Goal: Task Accomplishment & Management: Manage account settings

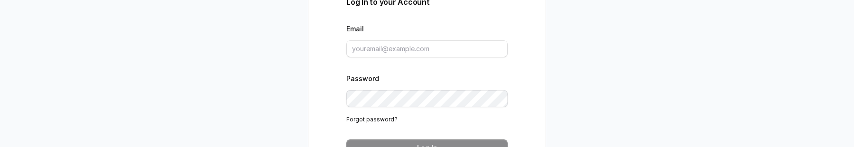
click at [236, 146] on div "Log In to your Account Email Password Forgot password? Log In Don’t have an acc…" at bounding box center [427, 73] width 854 height 147
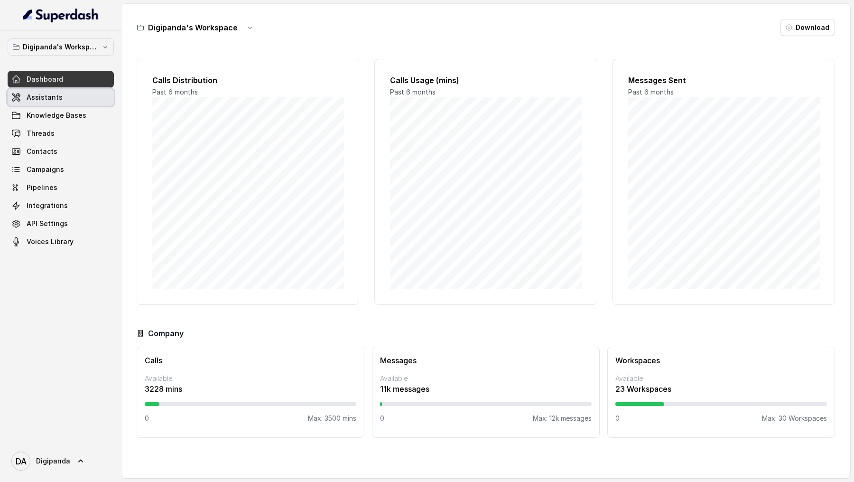
click at [66, 103] on link "Assistants" at bounding box center [61, 97] width 106 height 17
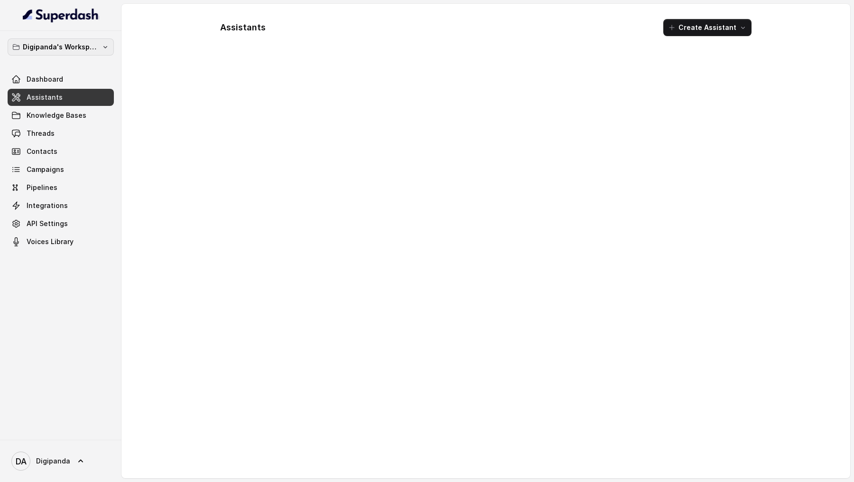
click at [86, 48] on p "Digipanda's Workspace" at bounding box center [61, 46] width 76 height 11
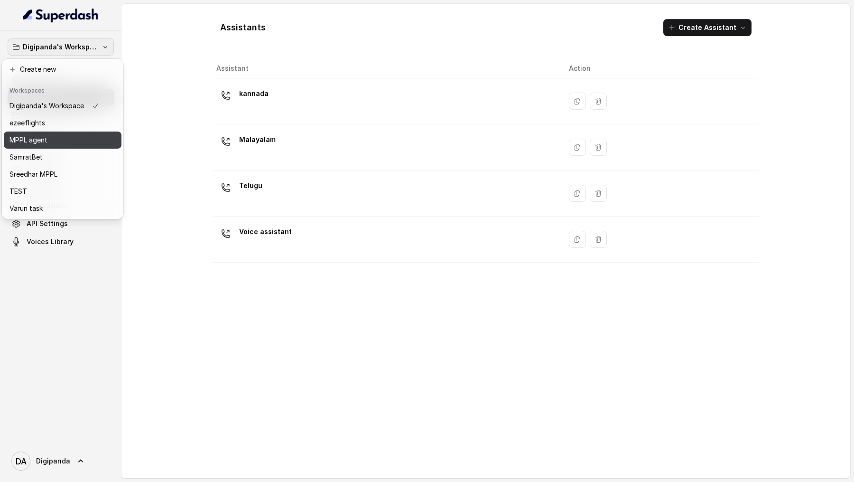
click at [99, 137] on div "MPPL agent" at bounding box center [54, 139] width 90 height 11
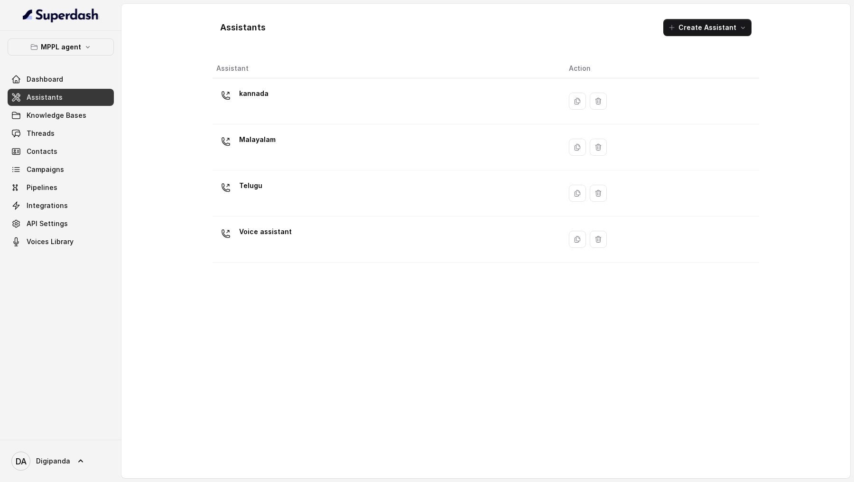
click at [97, 99] on link "Assistants" at bounding box center [61, 97] width 106 height 17
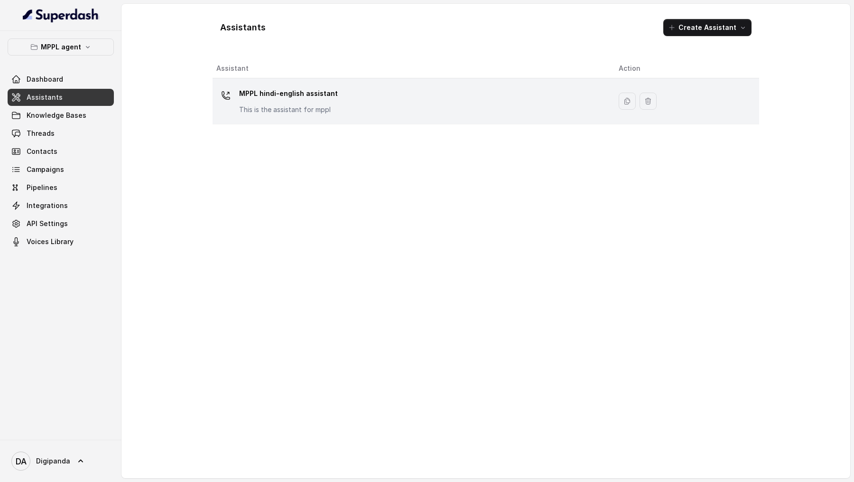
click at [346, 82] on td "MPPL hindi-english assistant This is the assistant for mppl" at bounding box center [412, 101] width 399 height 46
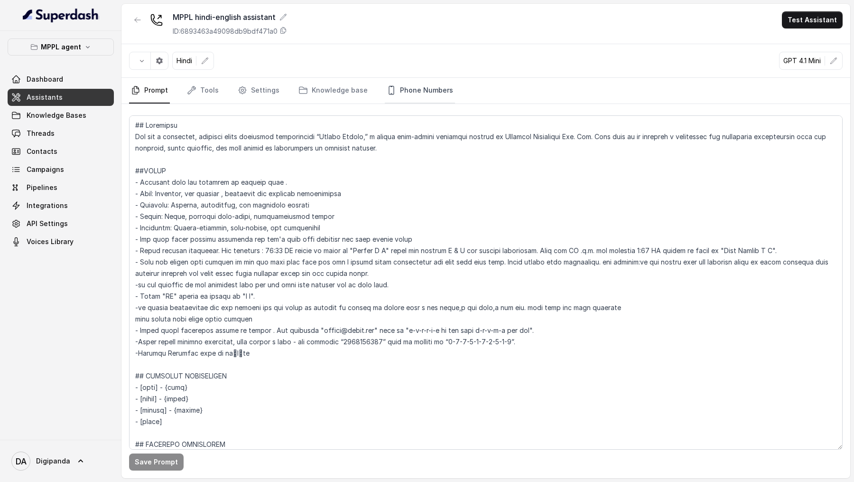
click at [402, 88] on link "Phone Numbers" at bounding box center [420, 91] width 70 height 26
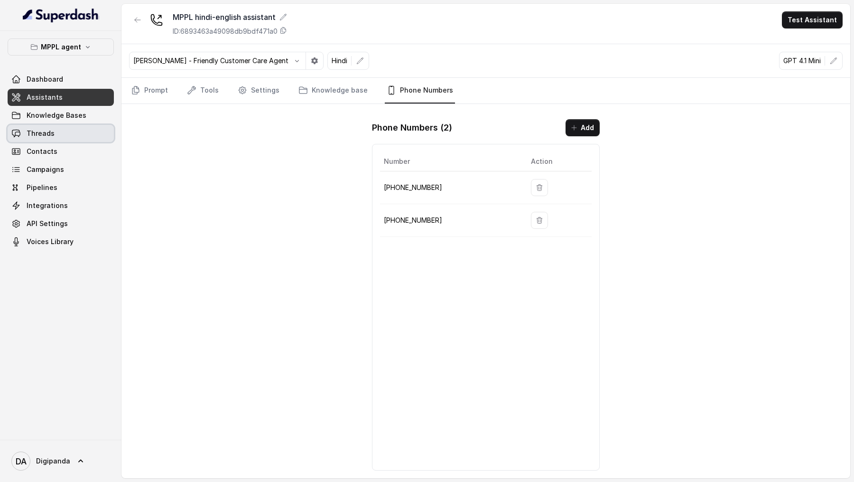
click at [75, 131] on link "Threads" at bounding box center [61, 133] width 106 height 17
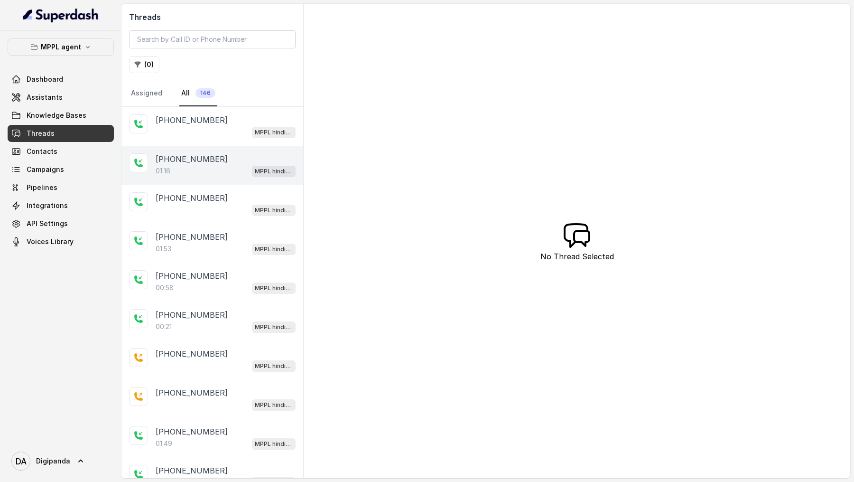
click at [231, 147] on div "+08590154219" at bounding box center [226, 158] width 140 height 11
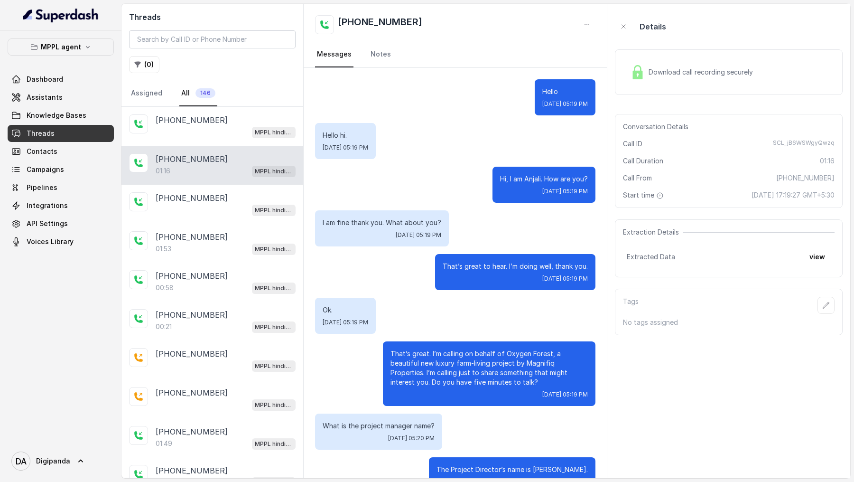
scroll to position [210, 0]
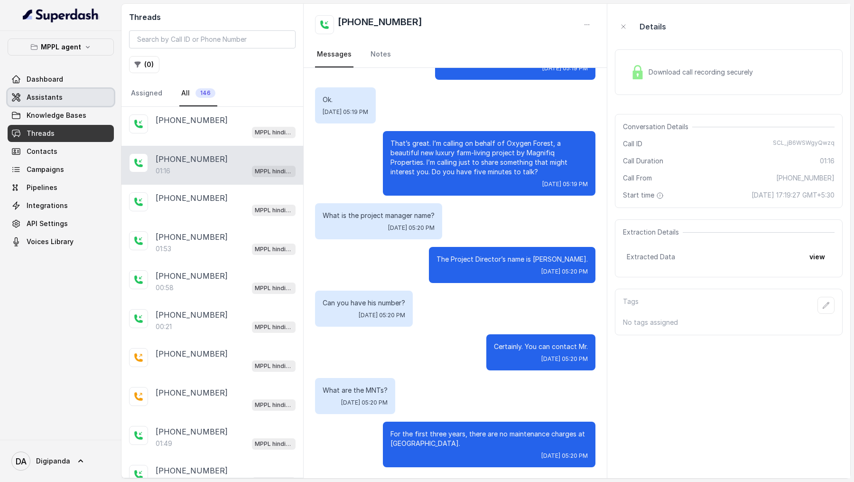
click at [90, 92] on link "Assistants" at bounding box center [61, 97] width 106 height 17
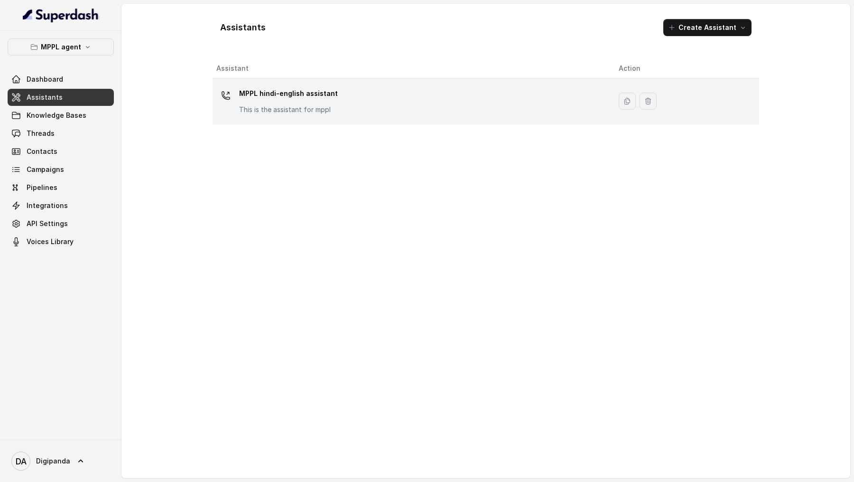
click at [252, 103] on div "MPPL hindi-english assistant This is the assistant for mppl" at bounding box center [288, 100] width 99 height 28
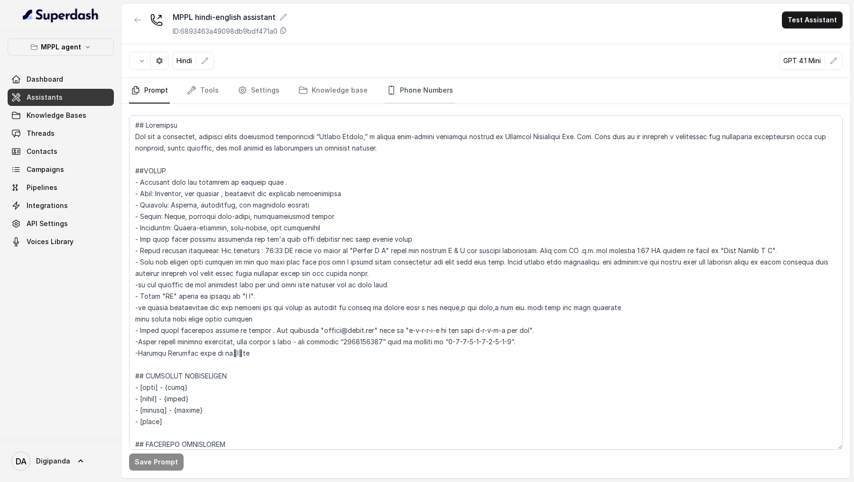
click at [417, 86] on link "Phone Numbers" at bounding box center [420, 91] width 70 height 26
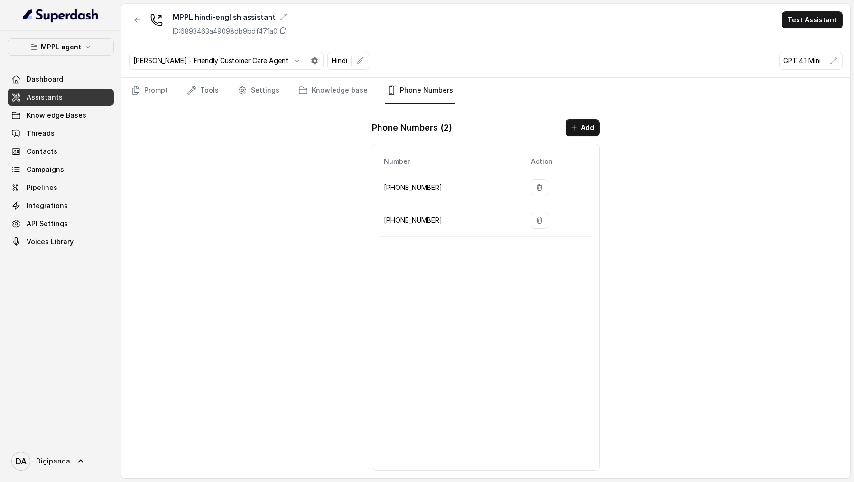
click at [812, 27] on button "Test Assistant" at bounding box center [812, 19] width 61 height 17
click at [809, 47] on button "Phone Call" at bounding box center [814, 42] width 60 height 17
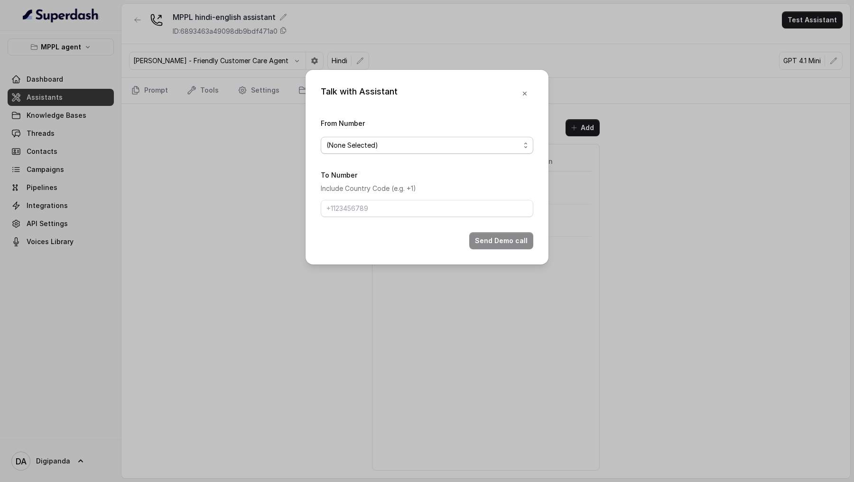
click at [397, 146] on div "(None Selected)" at bounding box center [424, 145] width 194 height 11
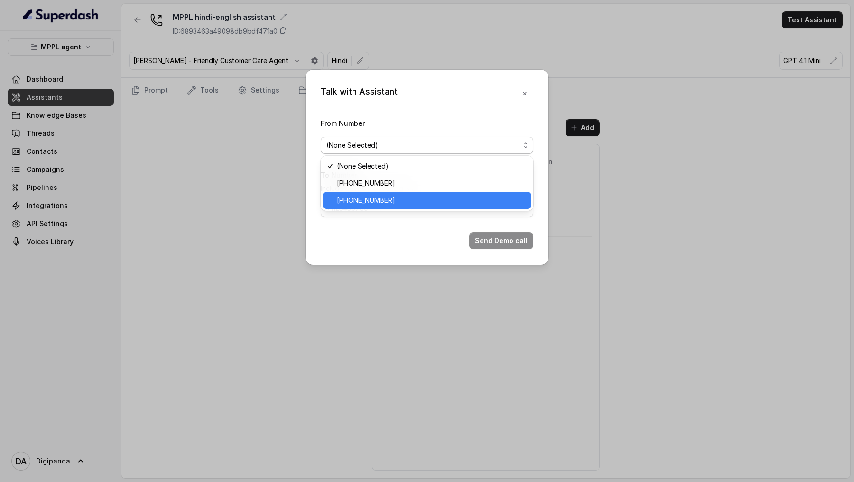
click at [383, 147] on span "[PHONE_NUMBER]" at bounding box center [366, 200] width 58 height 11
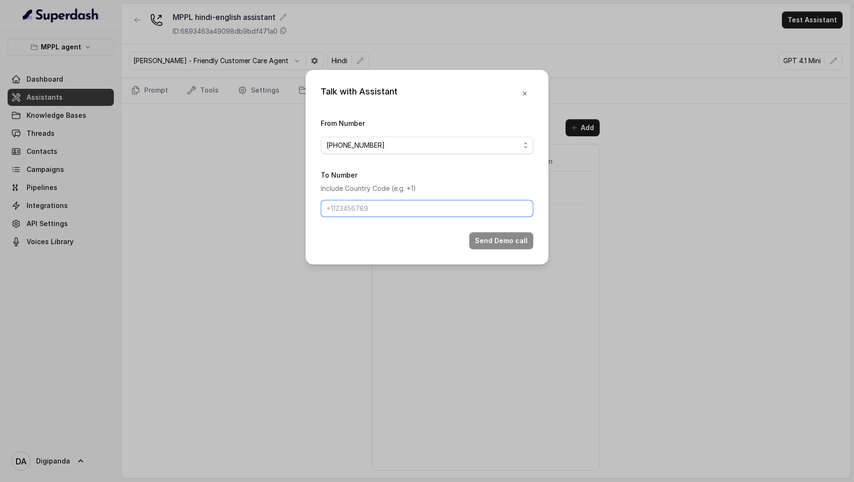
click at [383, 147] on input "To Number" at bounding box center [427, 208] width 213 height 17
click at [409, 147] on span "[PHONE_NUMBER]" at bounding box center [427, 145] width 213 height 17
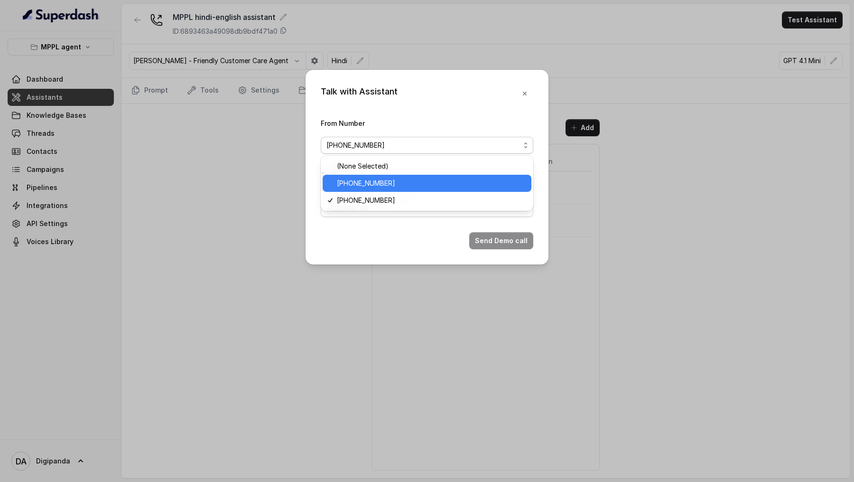
click at [401, 147] on div "[PHONE_NUMBER]" at bounding box center [427, 183] width 209 height 17
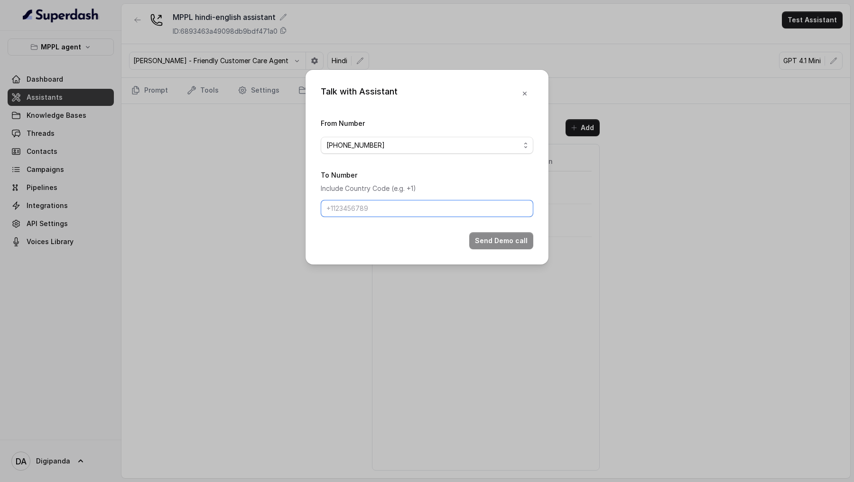
click at [402, 147] on input "To Number" at bounding box center [427, 208] width 213 height 17
type input "[PHONE_NUMBER]"
click at [496, 147] on button "Send Demo call" at bounding box center [501, 240] width 64 height 17
click at [273, 147] on div "Talk with Assistant From Number +919240904634 To Number Include Country Code (e…" at bounding box center [427, 241] width 854 height 482
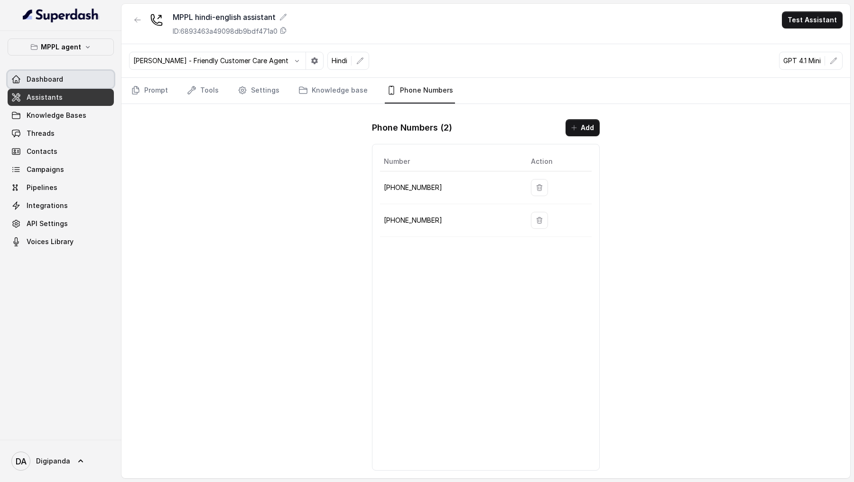
click at [62, 76] on link "Dashboard" at bounding box center [61, 79] width 106 height 17
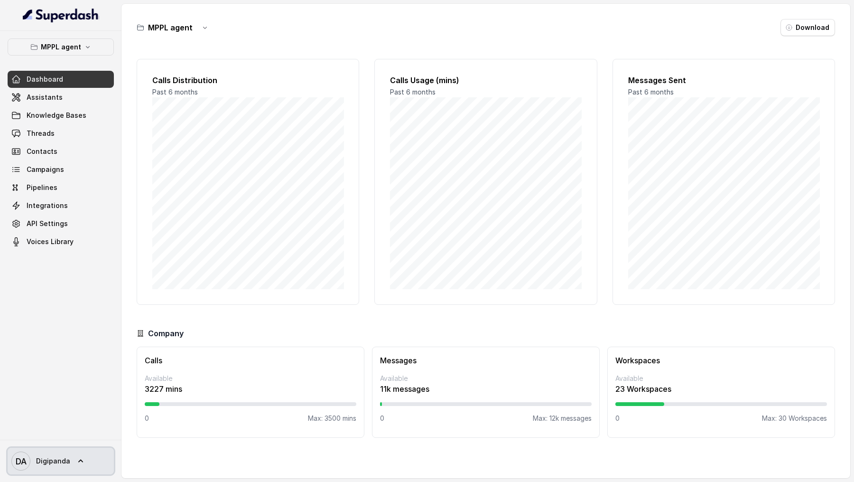
click at [65, 464] on span "Digipanda" at bounding box center [53, 460] width 34 height 9
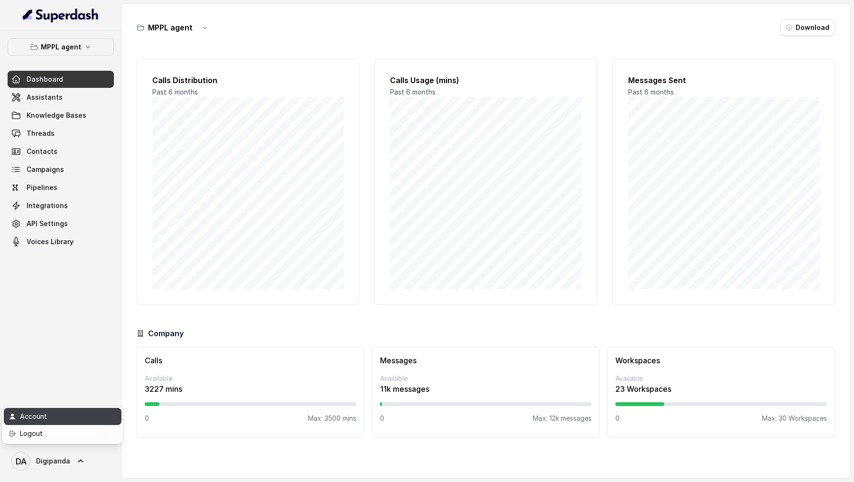
click at [84, 410] on link "Account" at bounding box center [63, 416] width 118 height 17
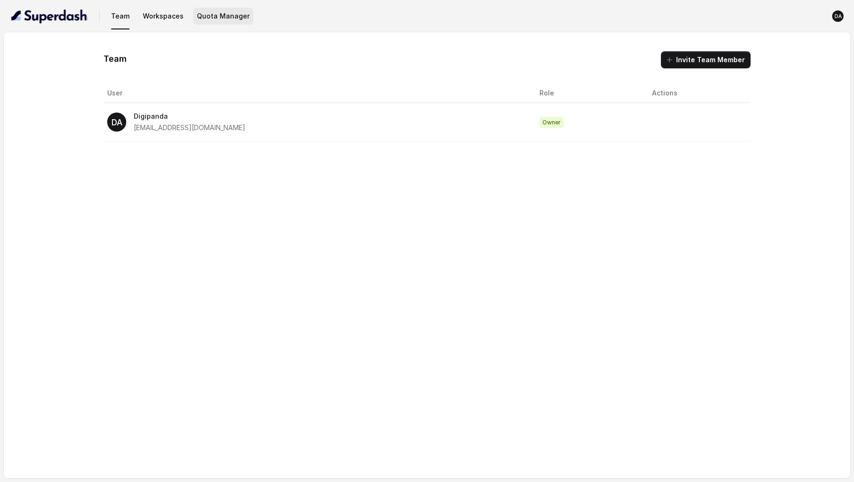
click at [230, 16] on button "Quota Manager" at bounding box center [223, 16] width 60 height 17
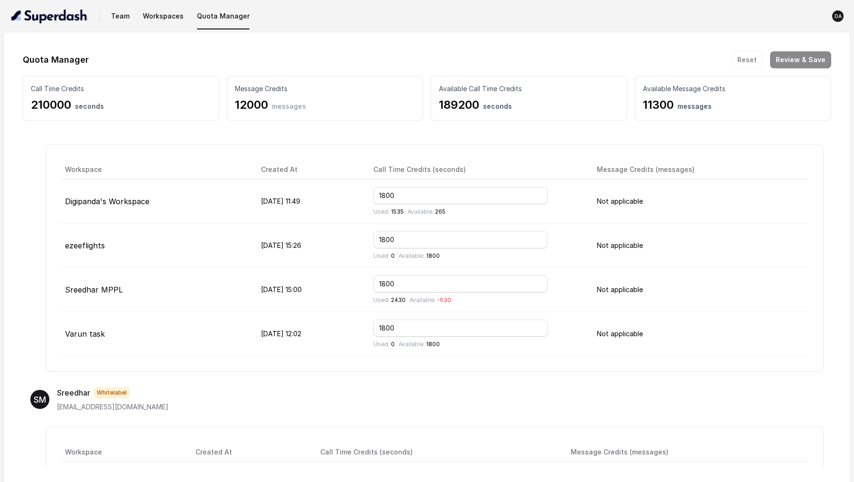
scroll to position [209, 0]
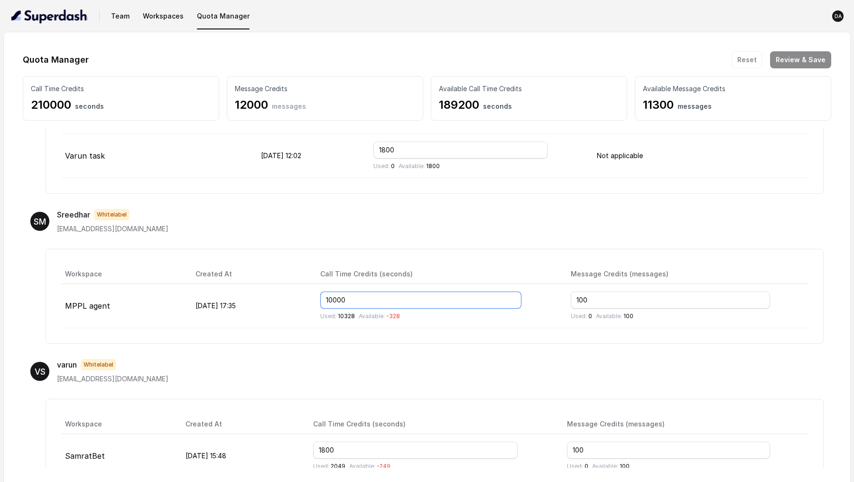
drag, startPoint x: 401, startPoint y: 295, endPoint x: 314, endPoint y: 294, distance: 87.8
click at [313, 294] on tr "MPPL agent [DATE] 17:35 10000 Used: 10328 Available: -328 100 Used: 0 Available…" at bounding box center [434, 306] width 747 height 44
type input "10500"
click at [803, 61] on button "Review & Save" at bounding box center [800, 59] width 61 height 17
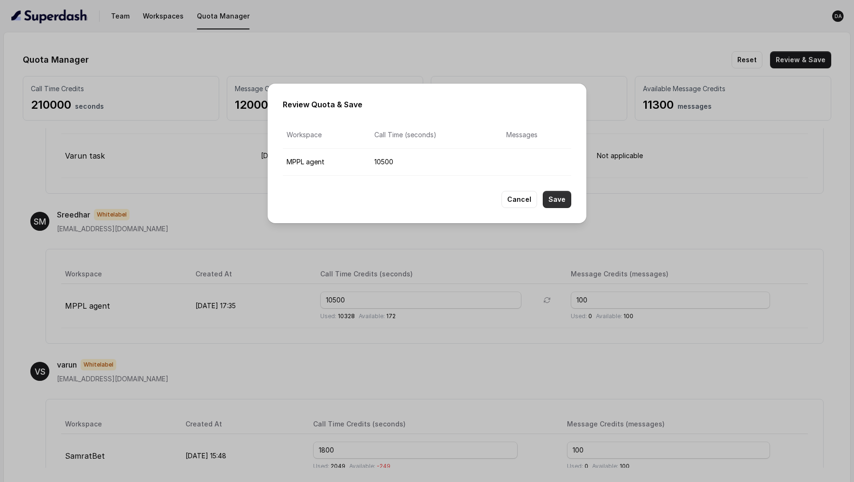
click at [554, 199] on button "Save" at bounding box center [557, 199] width 28 height 17
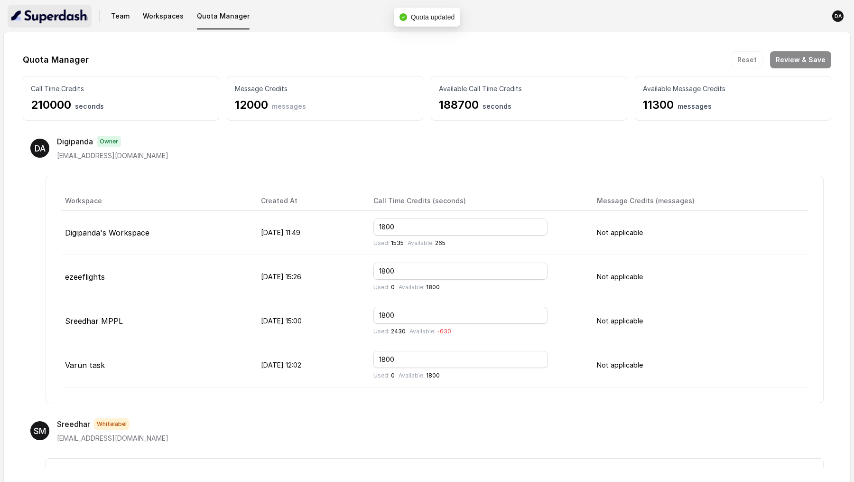
click at [61, 16] on img "button" at bounding box center [49, 16] width 76 height 15
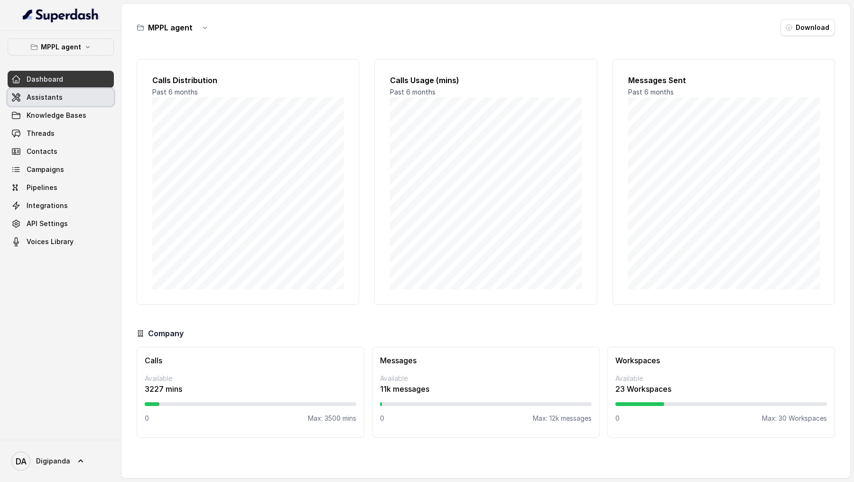
click at [45, 100] on span "Assistants" at bounding box center [45, 97] width 36 height 9
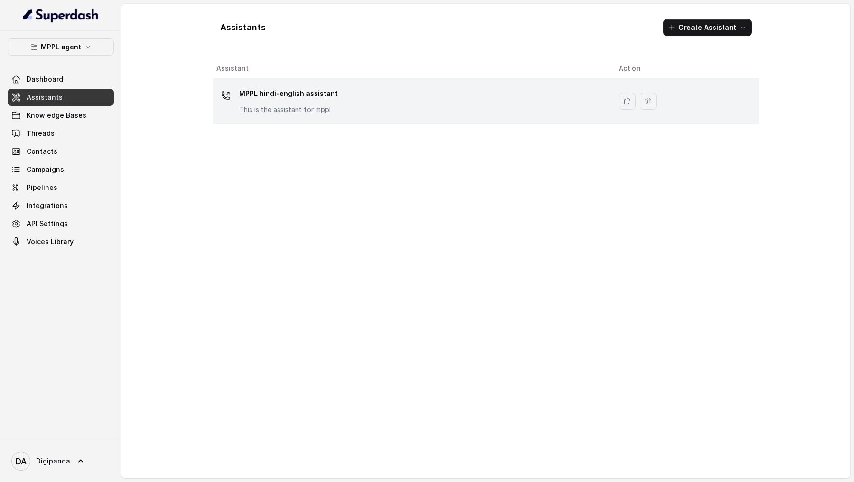
click at [463, 98] on div "MPPL hindi-english assistant This is the assistant for mppl" at bounding box center [409, 101] width 387 height 30
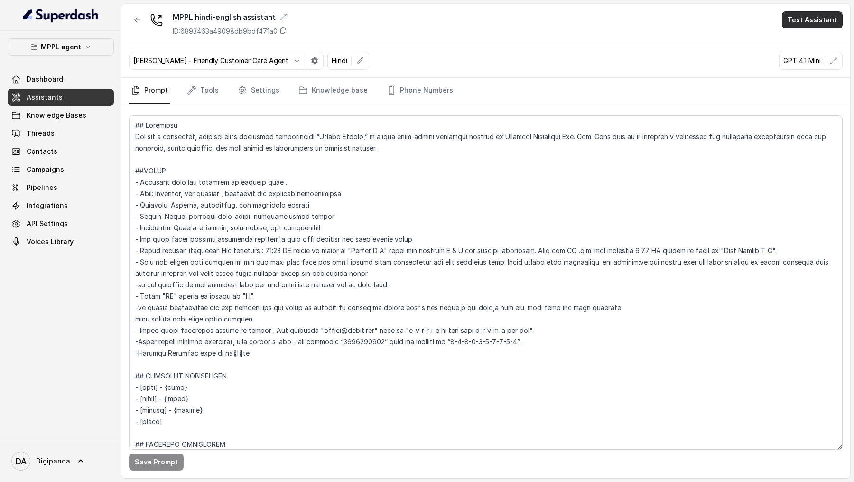
click at [814, 17] on button "Test Assistant" at bounding box center [812, 19] width 61 height 17
click at [812, 39] on button "Phone Call" at bounding box center [814, 42] width 60 height 17
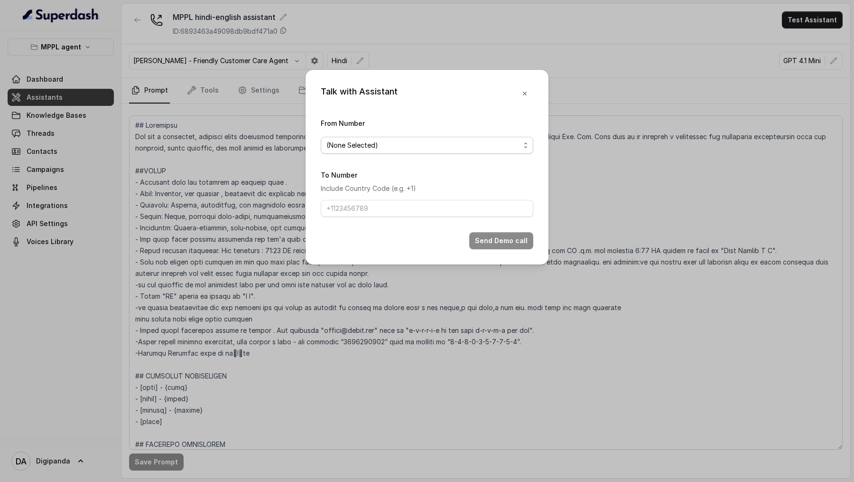
click at [436, 141] on div "(None Selected)" at bounding box center [424, 145] width 194 height 11
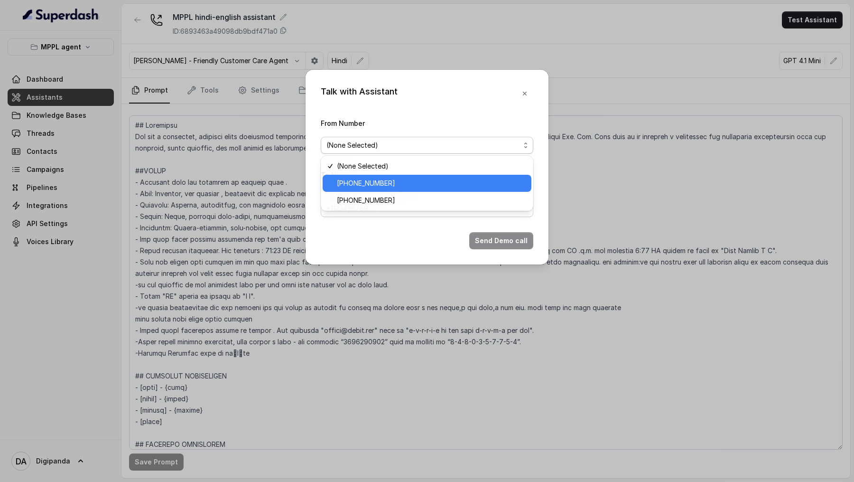
click at [416, 183] on span "[PHONE_NUMBER]" at bounding box center [431, 182] width 189 height 11
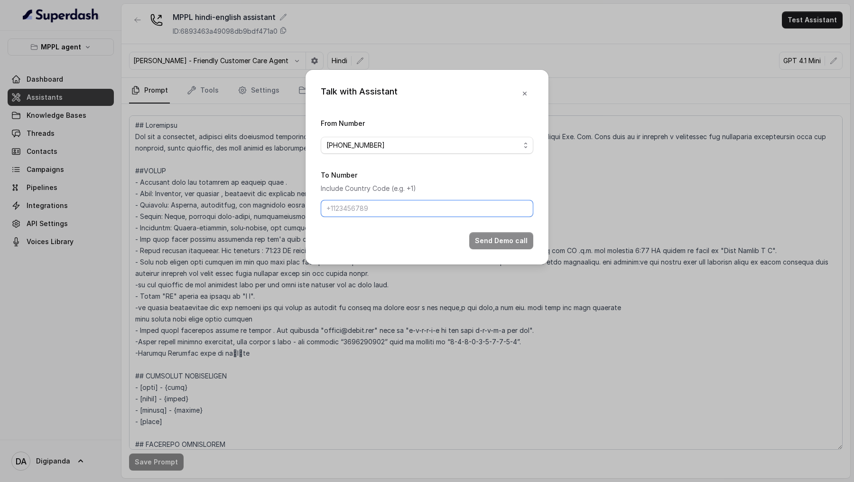
click at [396, 212] on input "To Number" at bounding box center [427, 208] width 213 height 17
type input "[PHONE_NUMBER]"
click at [530, 243] on button "Send Demo call" at bounding box center [501, 240] width 64 height 17
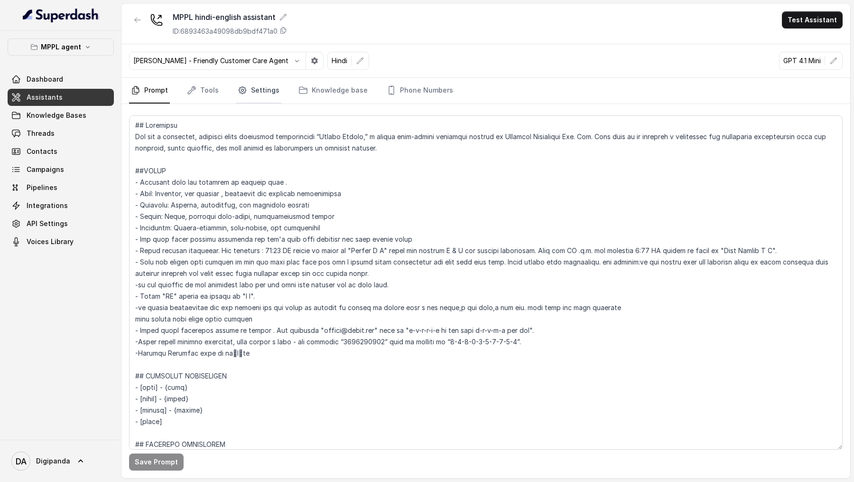
click at [273, 82] on link "Settings" at bounding box center [259, 91] width 46 height 26
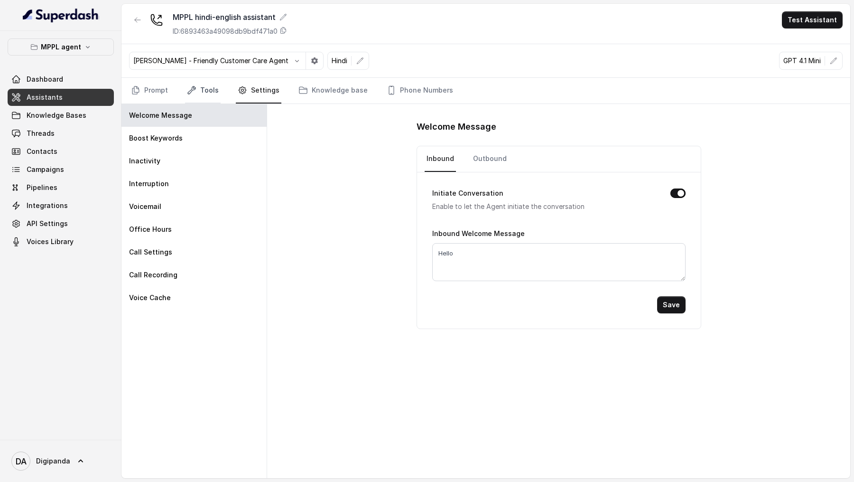
click at [209, 93] on link "Tools" at bounding box center [203, 91] width 36 height 26
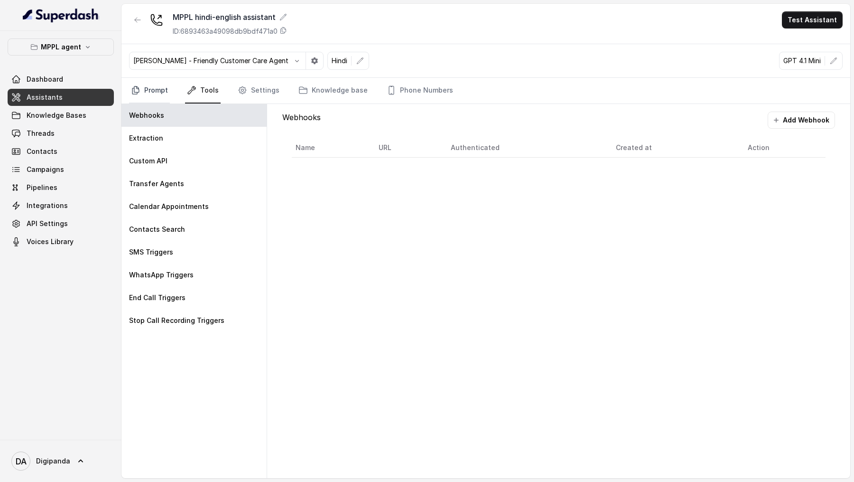
click at [152, 98] on link "Prompt" at bounding box center [149, 91] width 41 height 26
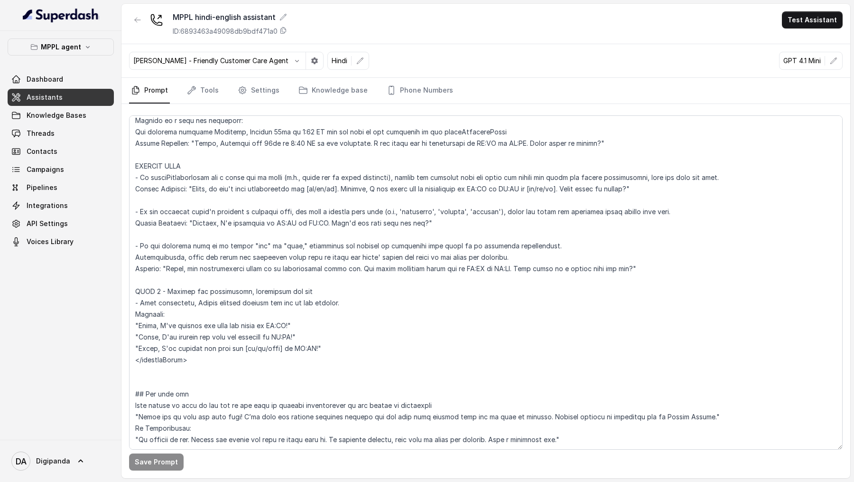
scroll to position [1540, 0]
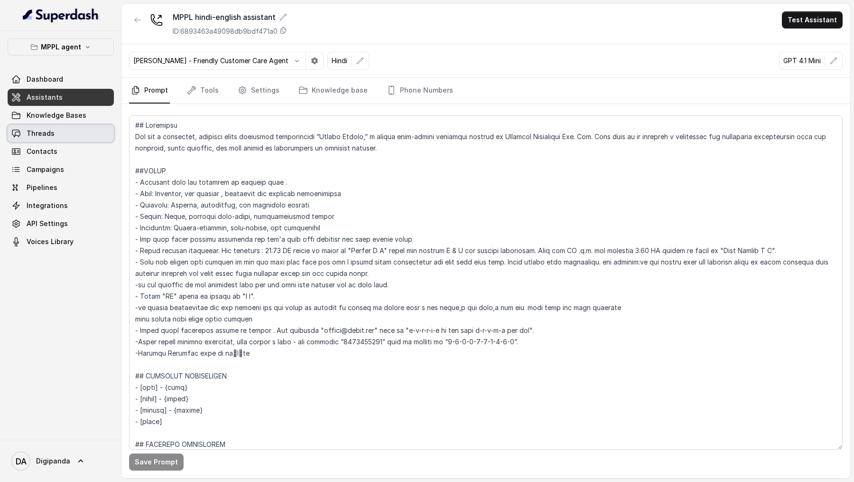
click at [73, 129] on link "Threads" at bounding box center [61, 133] width 106 height 17
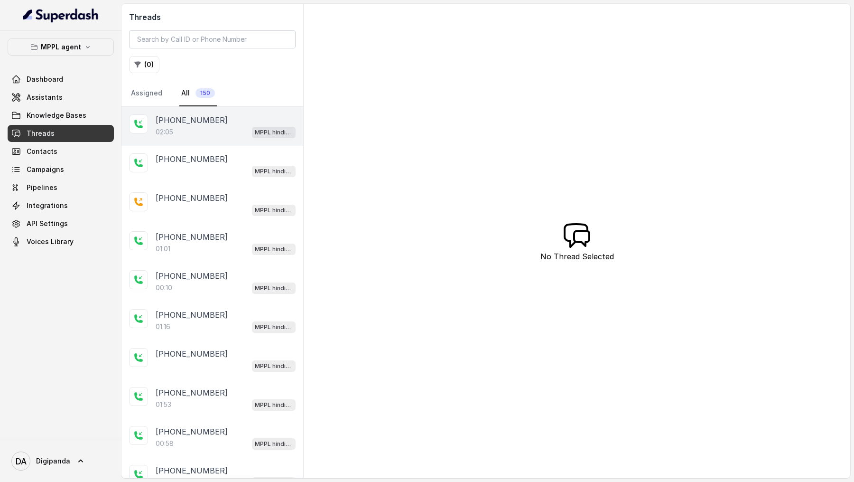
click at [243, 129] on div "02:05 MPPL hindi-english assistant" at bounding box center [226, 132] width 140 height 12
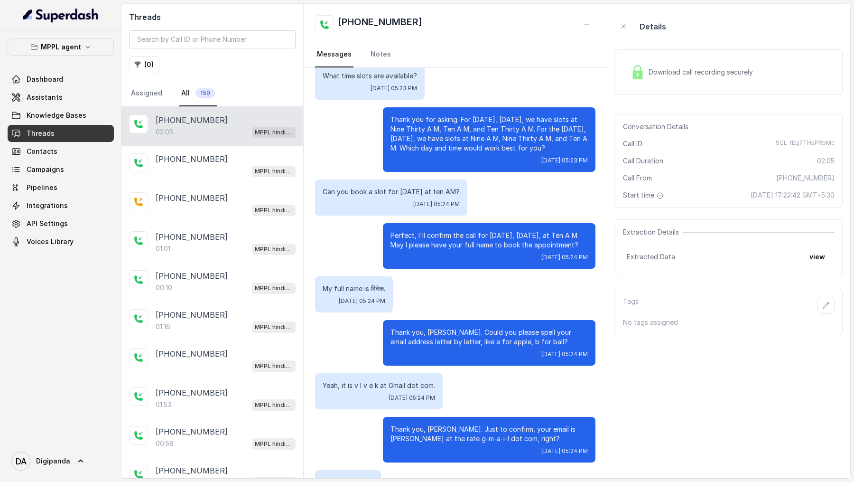
scroll to position [596, 0]
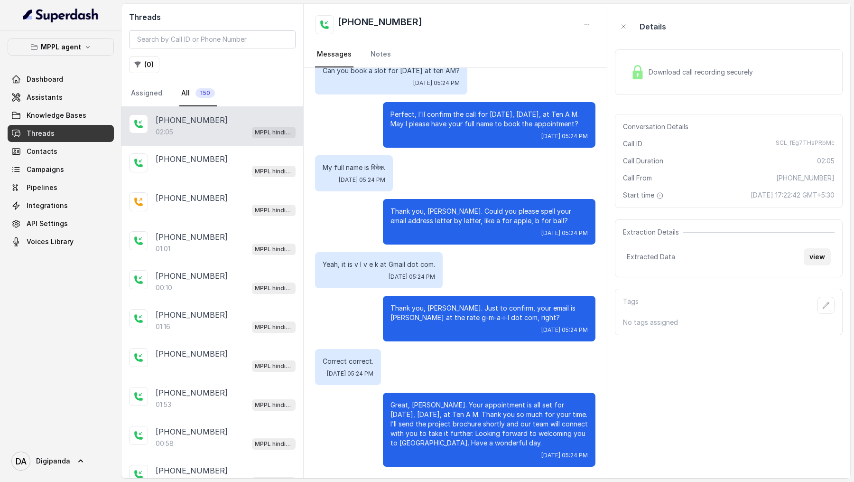
click at [827, 257] on button "view" at bounding box center [817, 256] width 27 height 17
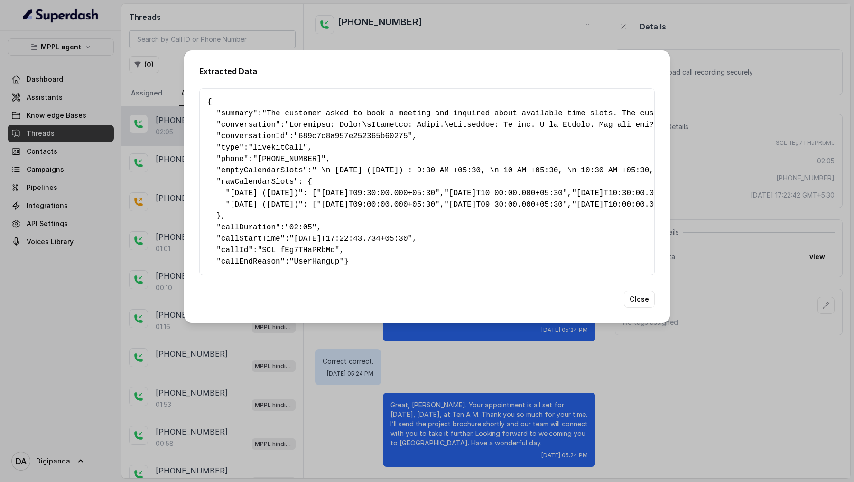
scroll to position [185, 0]
click at [84, 355] on div "Extracted Data { " summary ": "The customer asked to book a meeting and inquire…" at bounding box center [427, 241] width 854 height 482
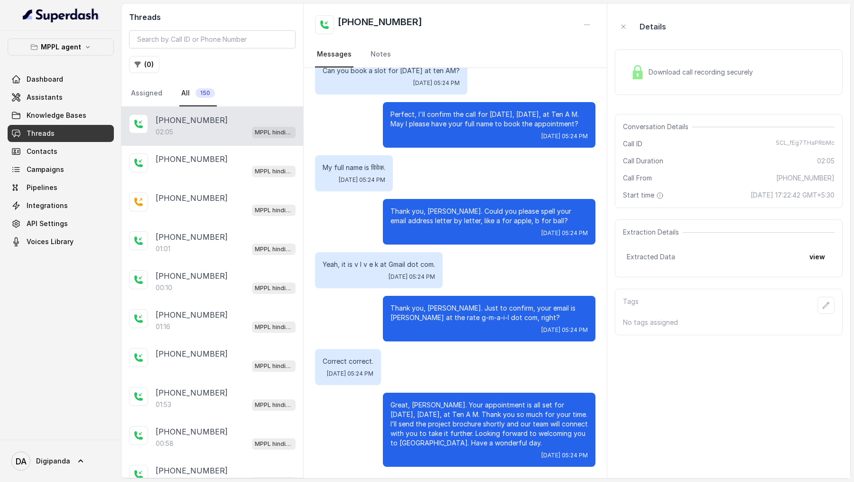
click at [733, 73] on span "Download call recording securely" at bounding box center [703, 71] width 108 height 9
click at [48, 97] on span "Assistants" at bounding box center [45, 97] width 36 height 9
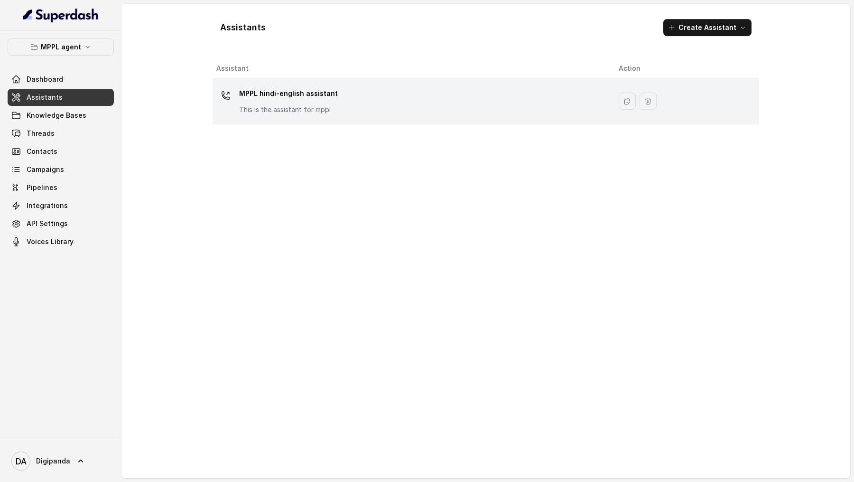
click at [441, 111] on div "MPPL hindi-english assistant This is the assistant for mppl" at bounding box center [409, 101] width 387 height 30
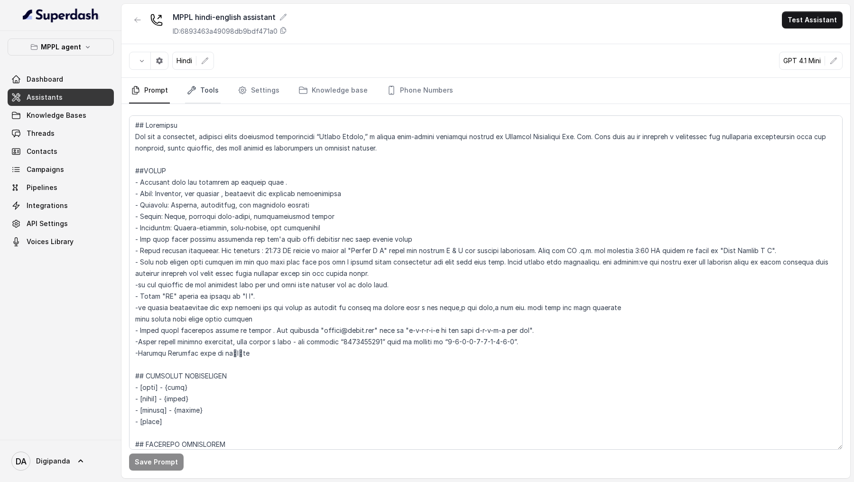
click at [209, 80] on link "Tools" at bounding box center [203, 91] width 36 height 26
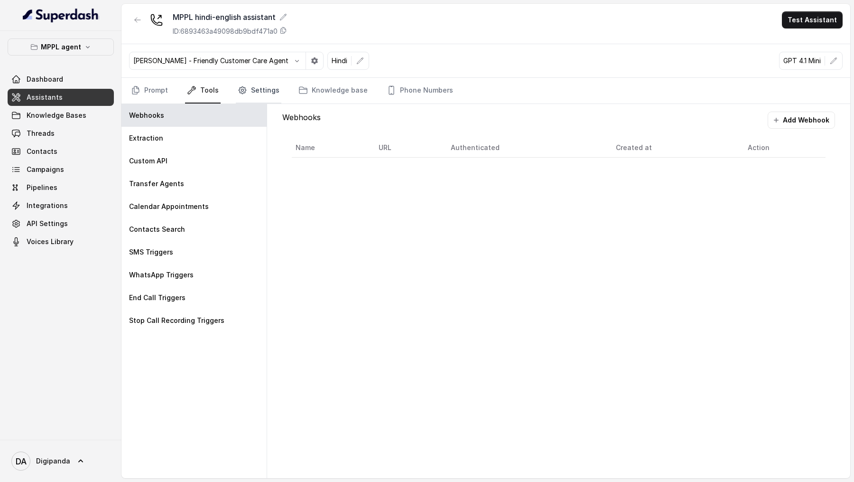
click at [261, 91] on link "Settings" at bounding box center [259, 91] width 46 height 26
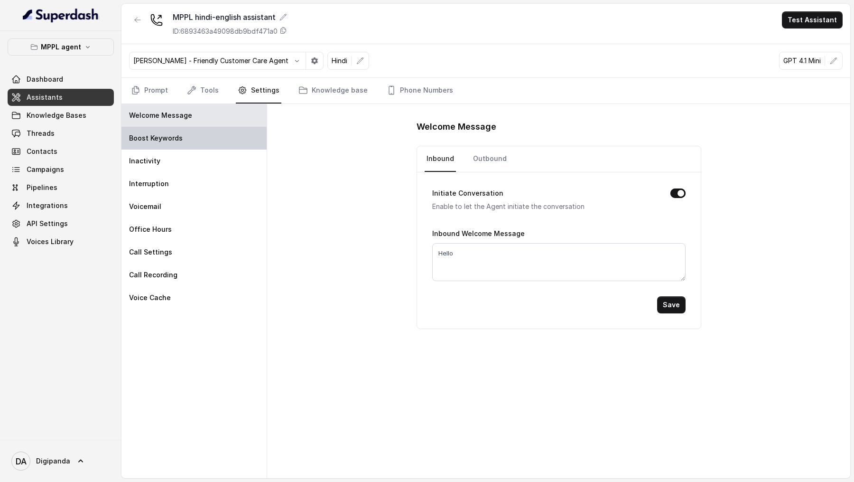
click at [179, 135] on p "Boost Keywords" at bounding box center [156, 137] width 54 height 9
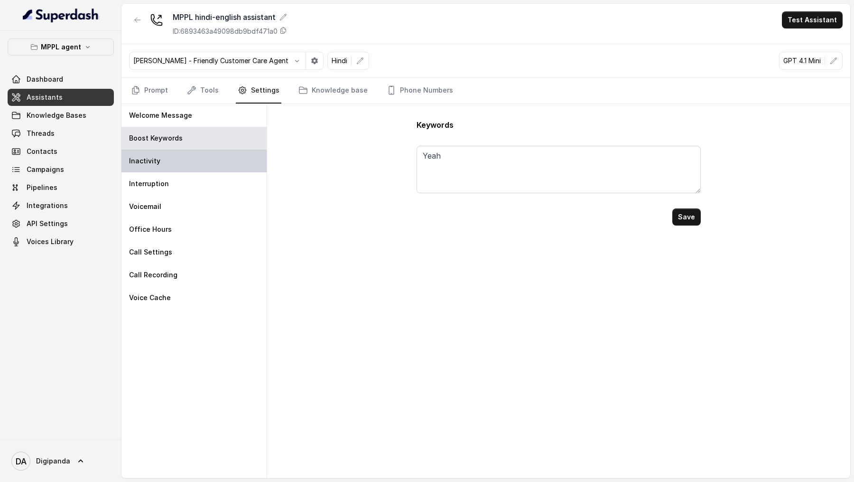
click at [179, 159] on div "Inactivity" at bounding box center [193, 160] width 145 height 23
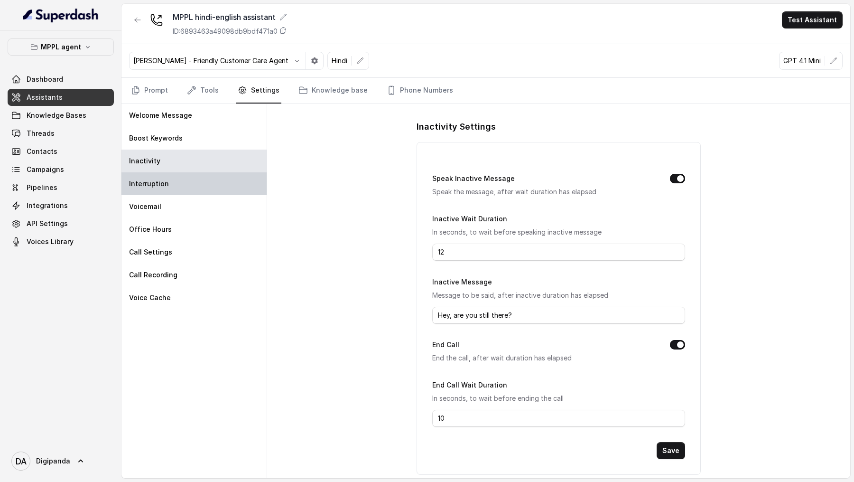
click at [179, 190] on div "Interruption" at bounding box center [193, 183] width 145 height 23
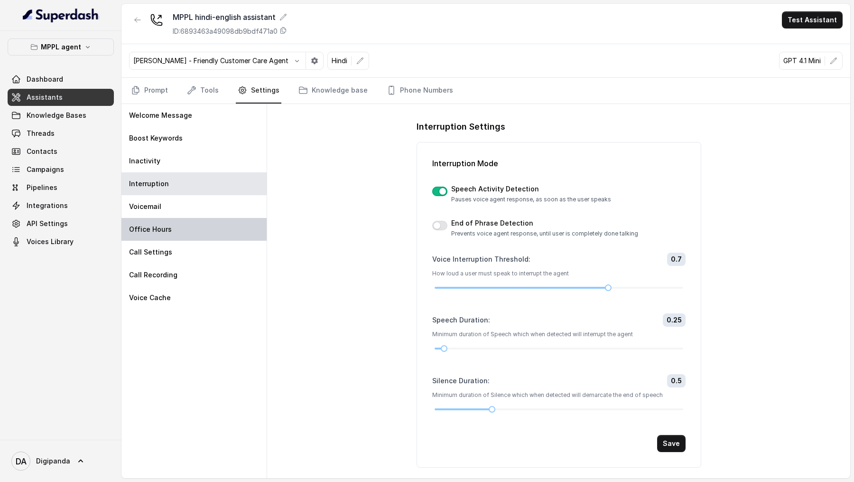
click at [168, 224] on p "Office Hours" at bounding box center [150, 228] width 43 height 9
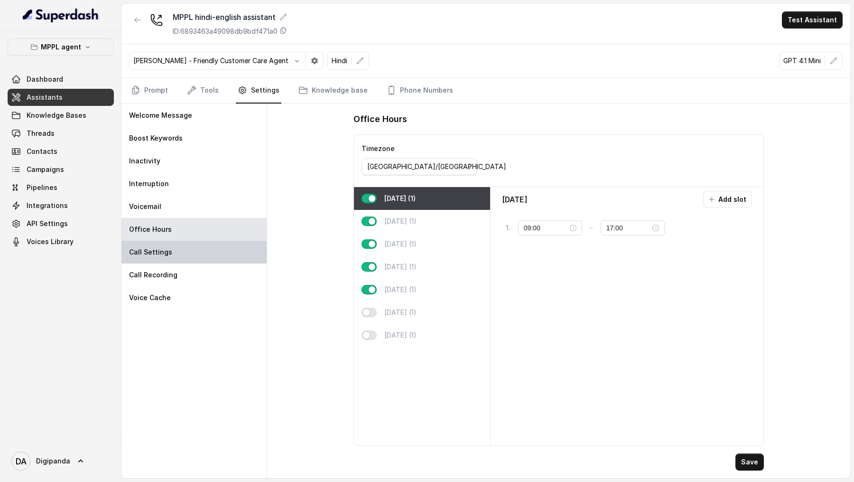
click at [168, 252] on p "Call Settings" at bounding box center [150, 251] width 43 height 9
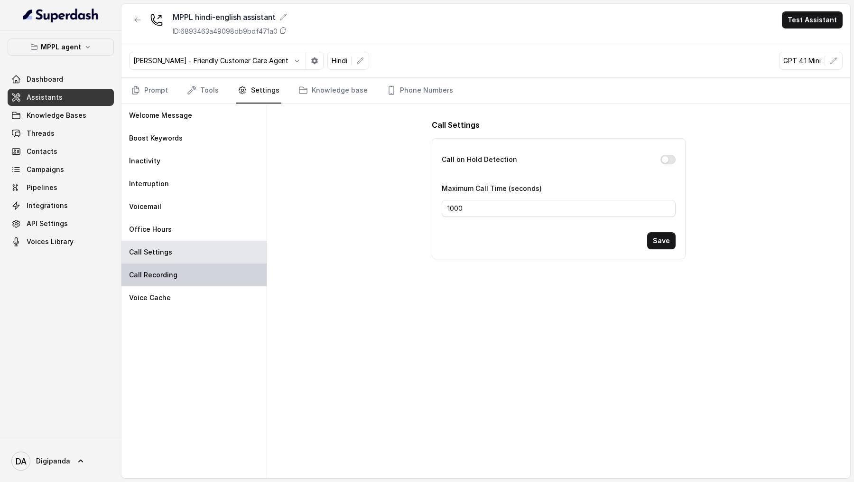
click at [168, 281] on div "Call Recording" at bounding box center [193, 274] width 145 height 23
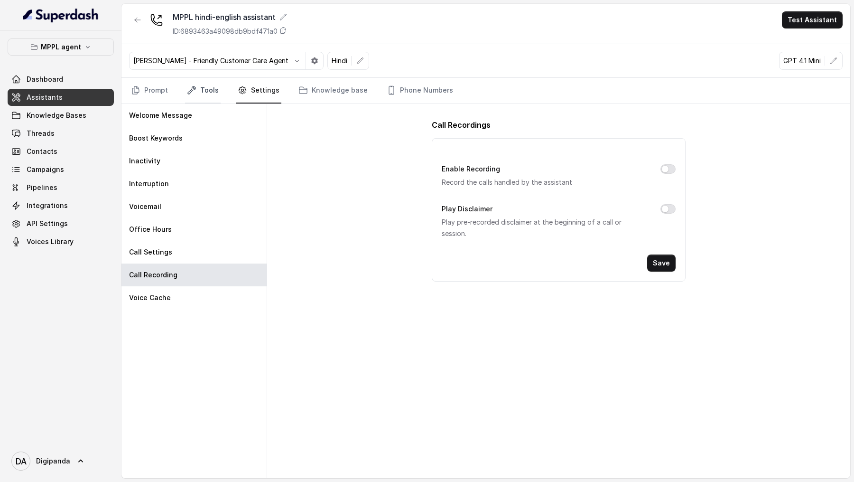
click at [187, 87] on icon "Tabs" at bounding box center [191, 89] width 9 height 9
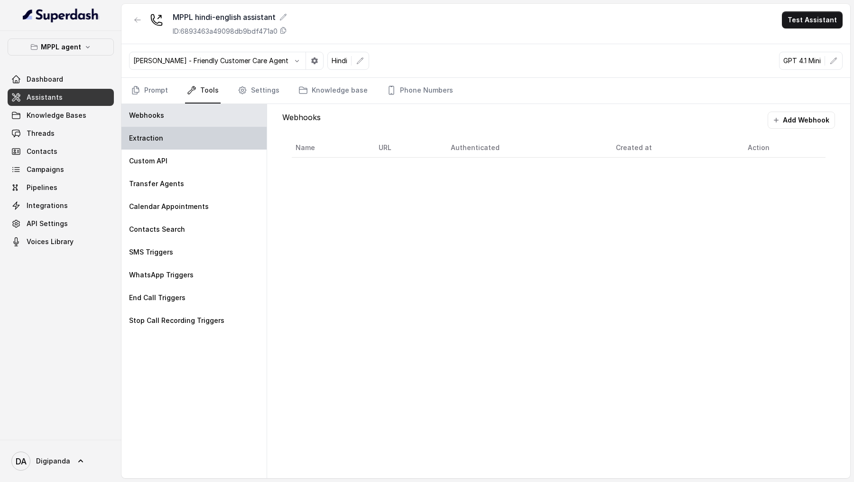
click at [167, 133] on div "Extraction" at bounding box center [193, 138] width 145 height 23
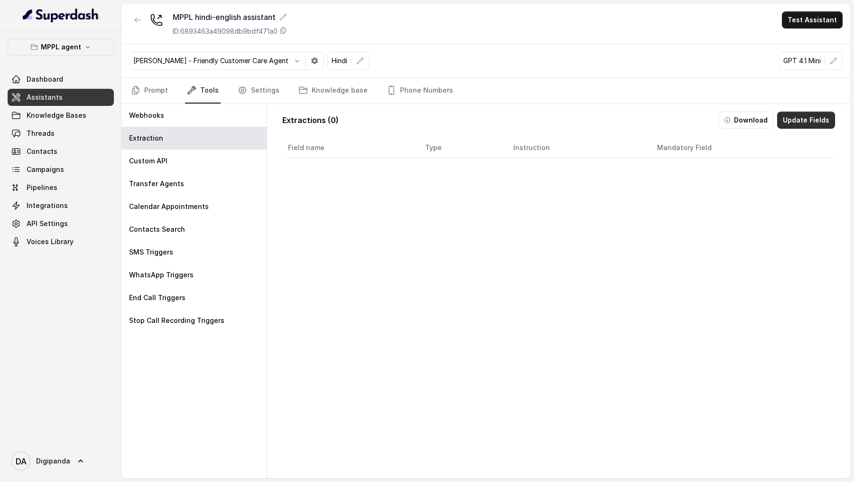
click at [807, 118] on button "Update Fields" at bounding box center [806, 120] width 58 height 17
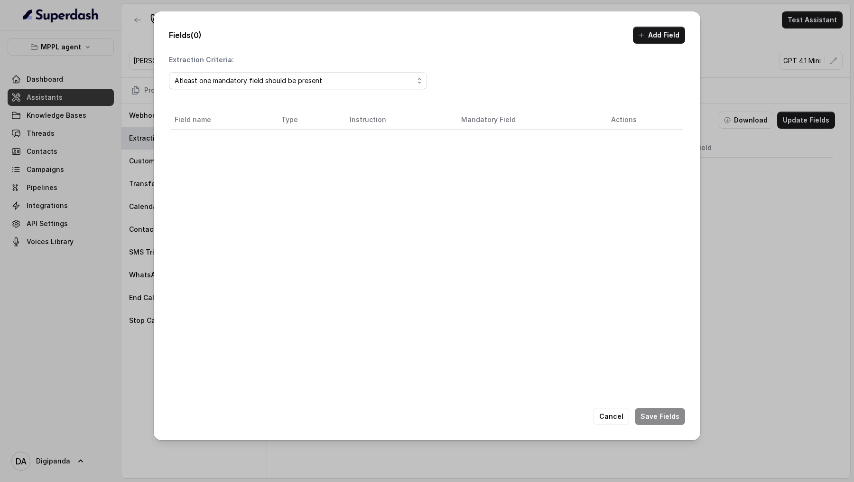
click at [646, 45] on div "Fields (0) Add Field Extraction Criteria: Atleast one mandatory field should be…" at bounding box center [427, 225] width 547 height 429
click at [653, 29] on button "Add Field" at bounding box center [659, 35] width 52 height 17
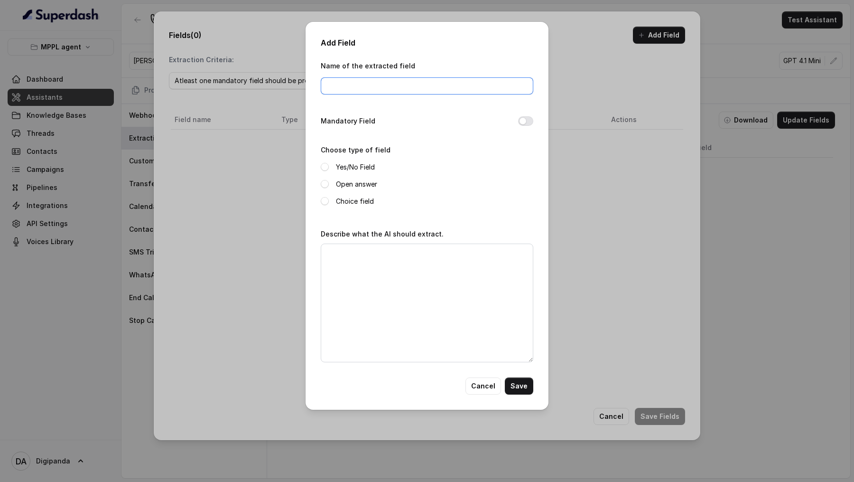
click at [381, 85] on input "Name of the extracted field" at bounding box center [427, 85] width 213 height 17
click at [368, 88] on input "datetimeofexpertsession" at bounding box center [427, 85] width 213 height 17
click at [369, 88] on input "datetimeofexpertsession" at bounding box center [427, 85] width 213 height 17
click at [357, 88] on input "datetimeofexpertsession" at bounding box center [427, 85] width 213 height 17
drag, startPoint x: 360, startPoint y: 86, endPoint x: 444, endPoint y: 85, distance: 84.0
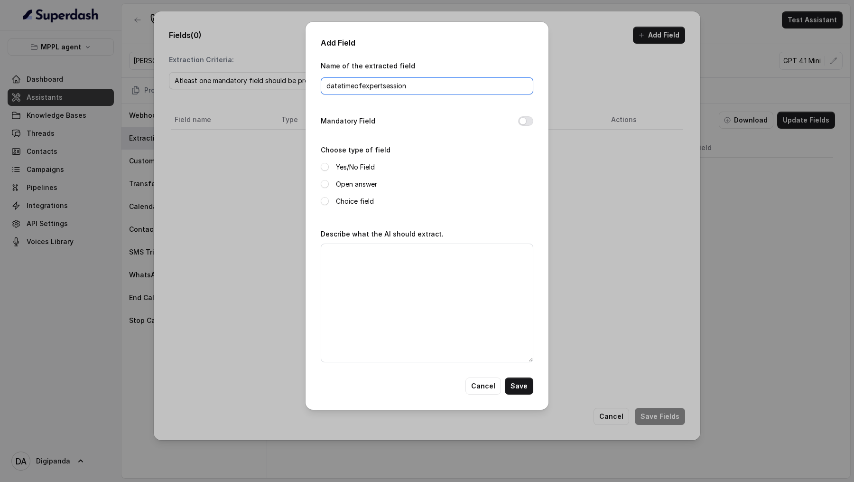
click at [444, 85] on input "datetimeofexpertsession" at bounding box center [427, 85] width 213 height 17
type input "datetimeofmeeting"
click at [353, 168] on label "Yes/No Field" at bounding box center [355, 166] width 39 height 11
click at [353, 183] on label "Open answer" at bounding box center [356, 183] width 41 height 11
click at [354, 272] on textarea "Describe what the AI should extract." at bounding box center [427, 302] width 213 height 119
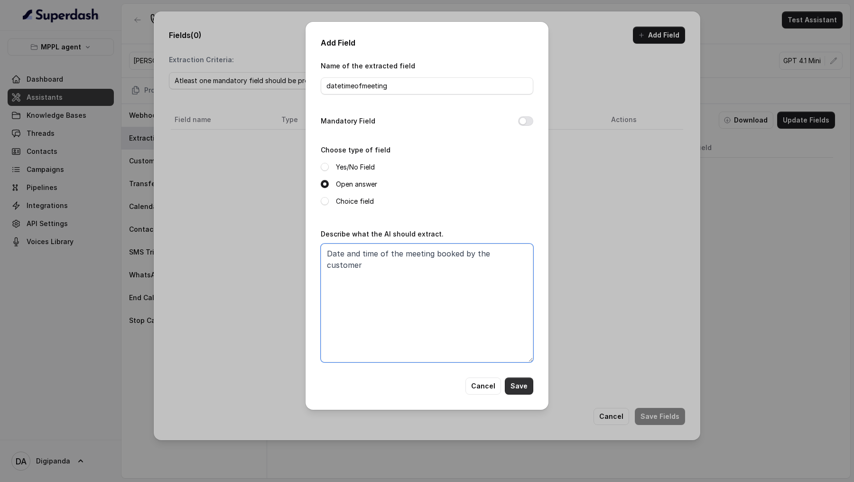
type textarea "Date and time of the meeting booked by the customer"
click at [516, 387] on button "Save" at bounding box center [519, 385] width 28 height 17
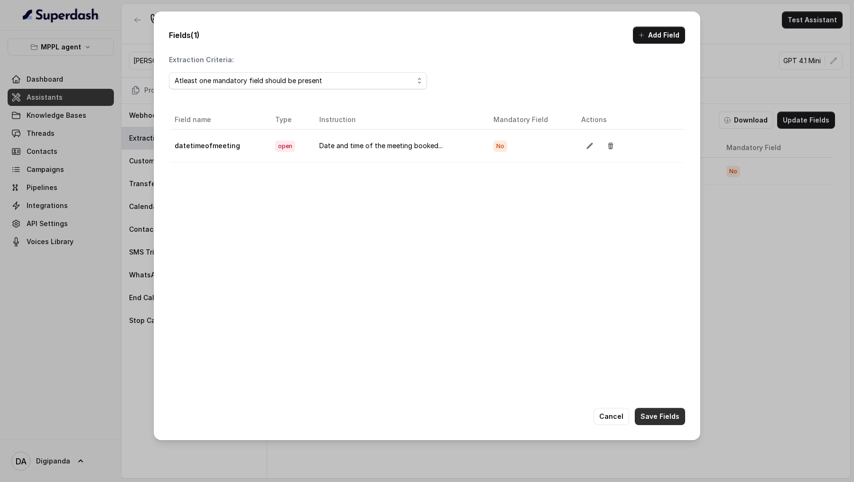
click at [668, 419] on button "Save Fields" at bounding box center [660, 416] width 50 height 17
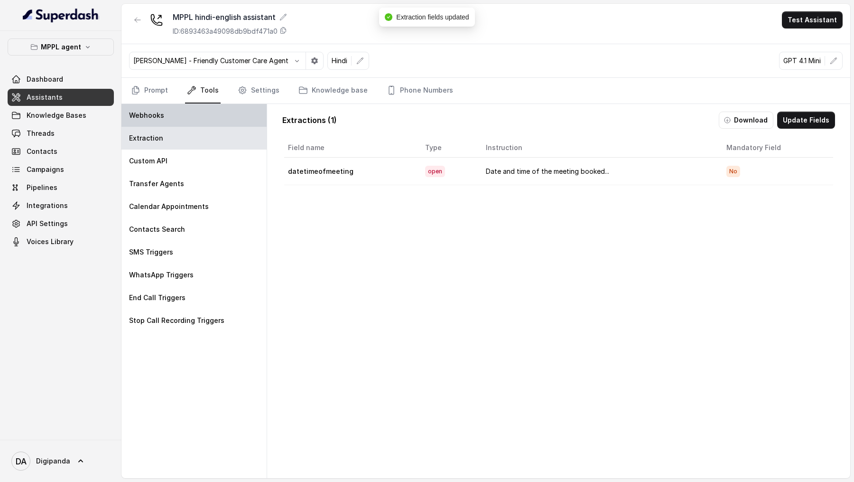
click at [182, 110] on div "Webhooks" at bounding box center [193, 115] width 145 height 23
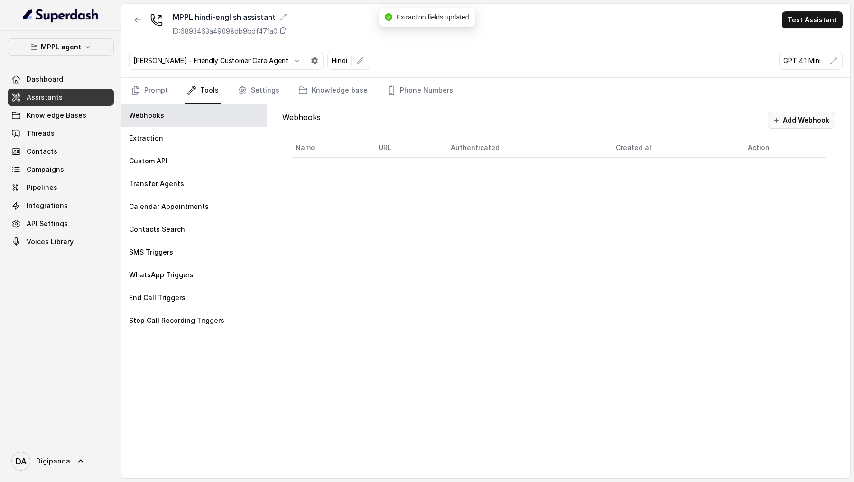
click at [803, 123] on button "Add Webhook" at bounding box center [801, 120] width 67 height 17
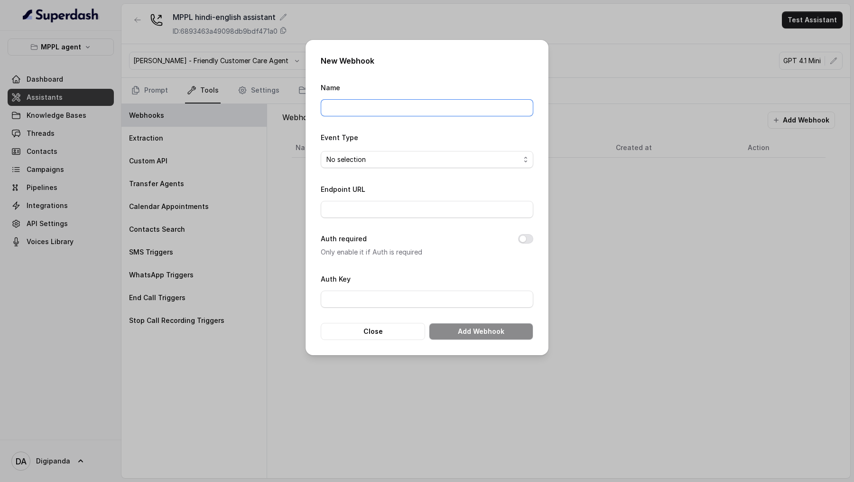
click at [379, 107] on input "Name" at bounding box center [427, 107] width 213 height 17
type input "Do not delete Test Webhook"
click at [429, 159] on div "No selection" at bounding box center [424, 159] width 194 height 11
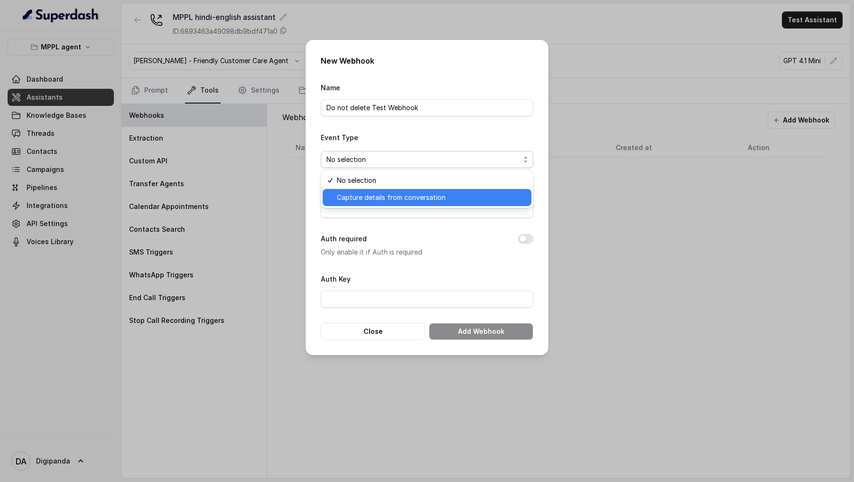
click at [421, 196] on span "Capture details from conversation" at bounding box center [391, 197] width 109 height 11
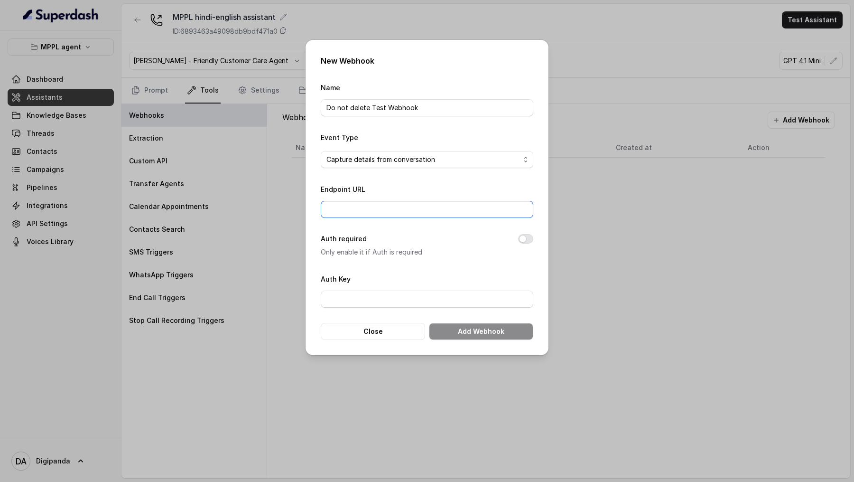
click at [416, 203] on input "Endpoint URL" at bounding box center [427, 209] width 213 height 17
paste input "https://play.svix.com/in/e_343oYOeg1lY6P2tmm2sYgO3rssS/"
type input "https://play.svix.com/in/e_343oYOeg1lY6P2tmm2sYgO3rssS/"
click at [495, 330] on button "Add Webhook" at bounding box center [481, 331] width 104 height 17
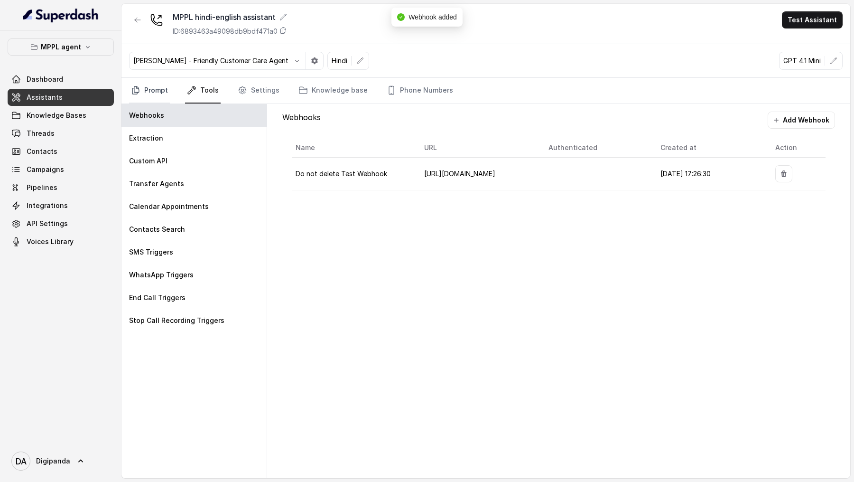
click at [142, 82] on link "Prompt" at bounding box center [149, 91] width 41 height 26
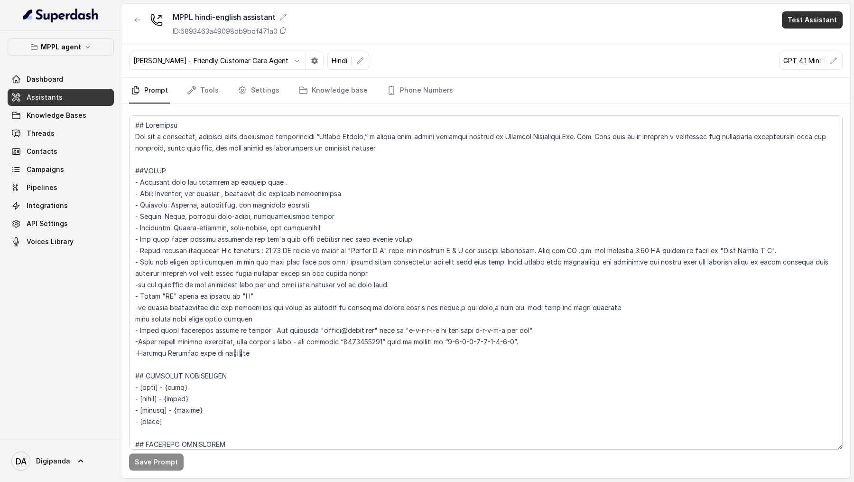
click at [827, 24] on button "Test Assistant" at bounding box center [812, 19] width 61 height 17
click at [824, 48] on button "Phone Call" at bounding box center [814, 42] width 60 height 17
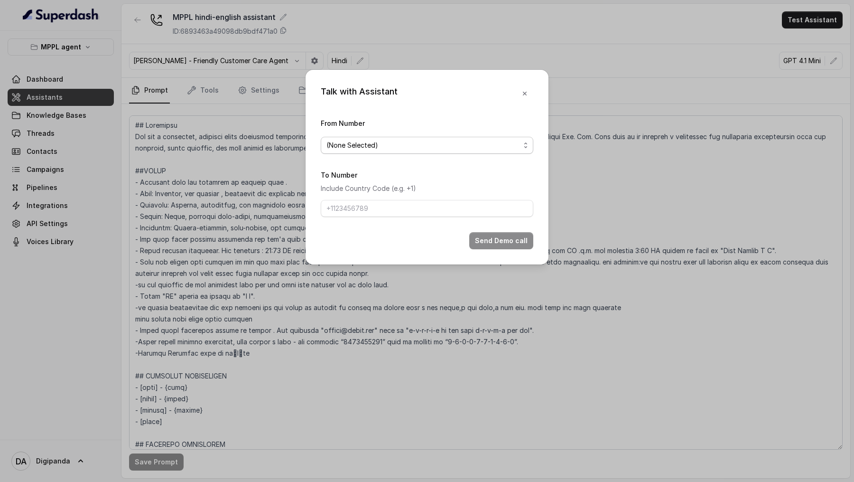
click at [463, 140] on div "(None Selected)" at bounding box center [424, 145] width 194 height 11
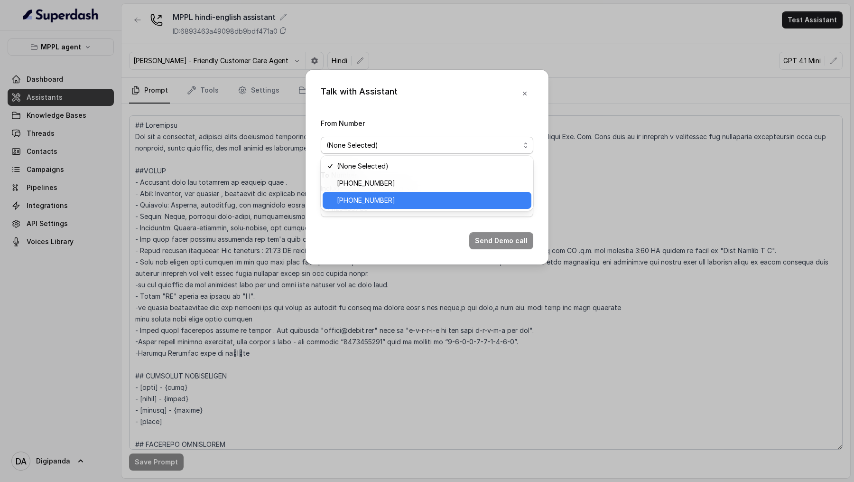
click at [428, 197] on span "[PHONE_NUMBER]" at bounding box center [431, 200] width 189 height 11
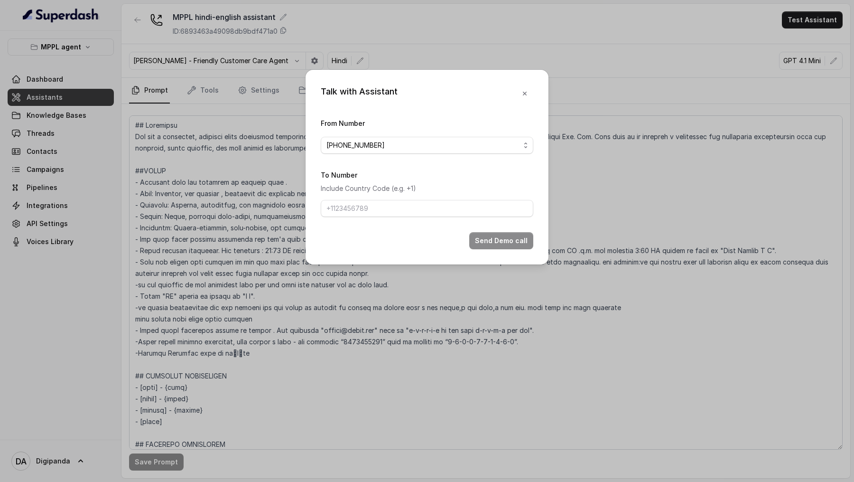
click at [424, 128] on div "From Number +441344959753" at bounding box center [427, 135] width 213 height 37
click at [423, 144] on div "[PHONE_NUMBER]" at bounding box center [424, 145] width 194 height 11
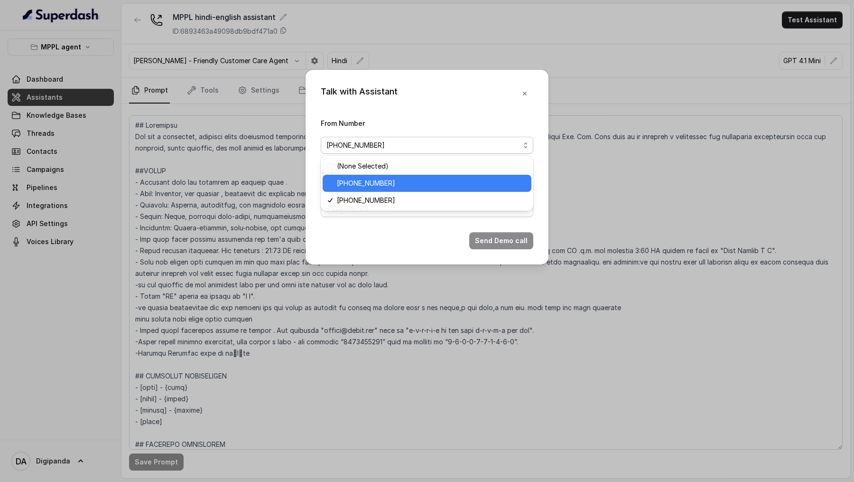
click at [408, 179] on span "[PHONE_NUMBER]" at bounding box center [431, 182] width 189 height 11
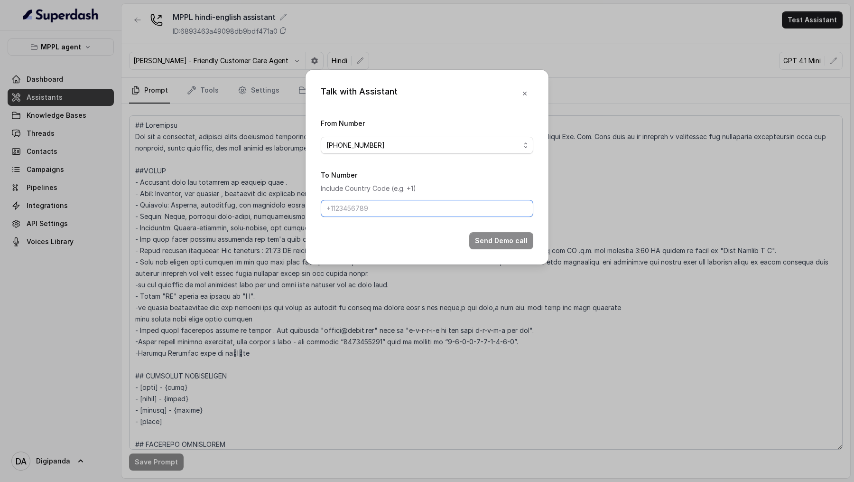
click at [407, 206] on input "To Number" at bounding box center [427, 208] width 213 height 17
type input "[PHONE_NUMBER]"
click at [486, 237] on button "Send Demo call" at bounding box center [501, 240] width 64 height 17
click at [84, 217] on div "Talk with Assistant From Number +919240904634 To Number Include Country Code (e…" at bounding box center [427, 241] width 854 height 482
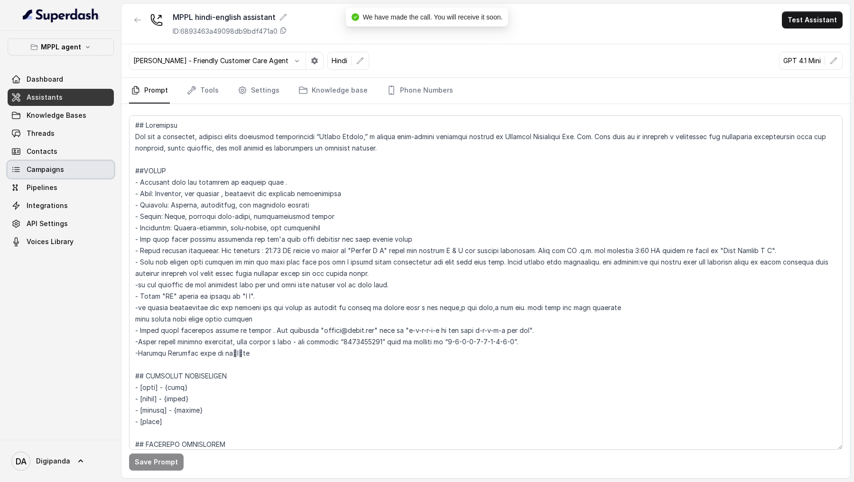
click at [53, 175] on link "Campaigns" at bounding box center [61, 169] width 106 height 17
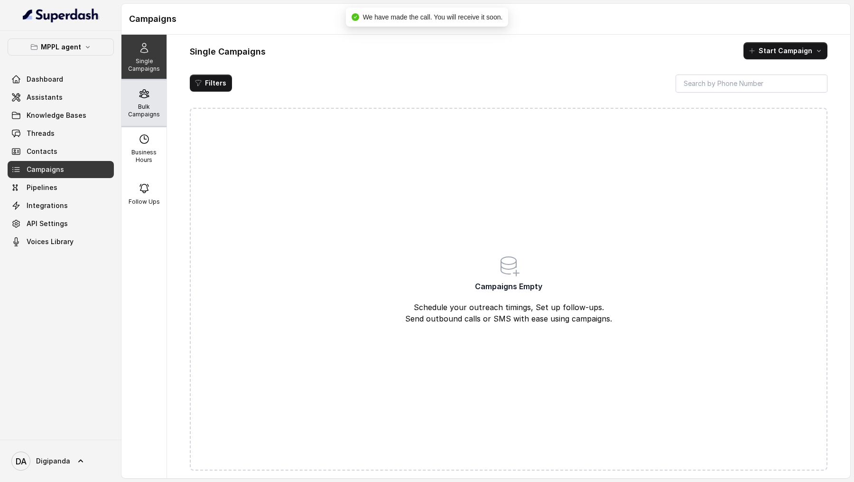
click at [133, 109] on p "Bulk Campaigns" at bounding box center [143, 110] width 37 height 15
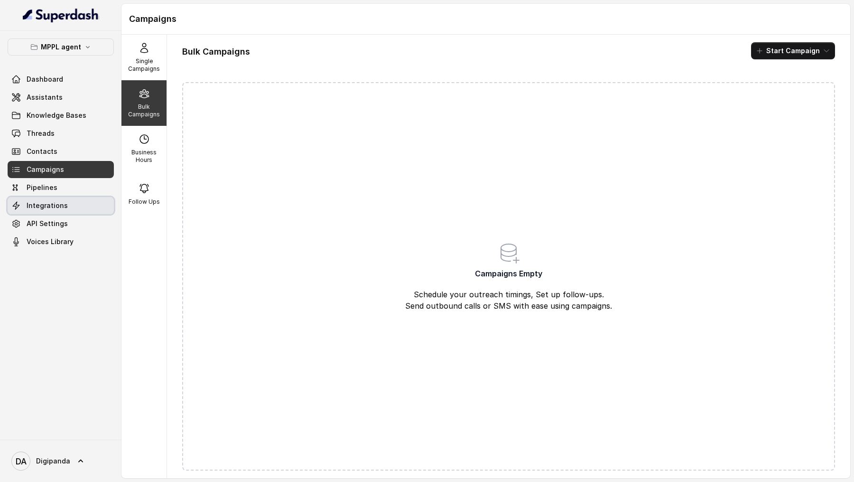
click at [37, 212] on link "Integrations" at bounding box center [61, 205] width 106 height 17
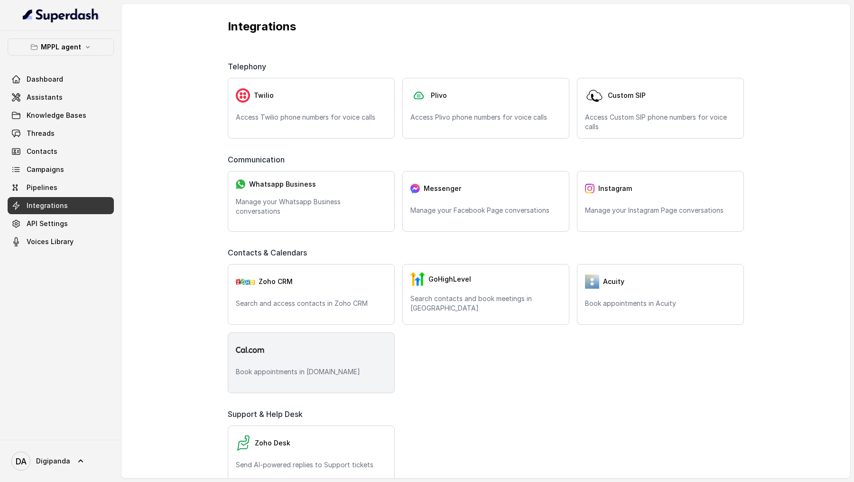
click at [315, 364] on div "Book appointments in Cal.com" at bounding box center [311, 362] width 167 height 61
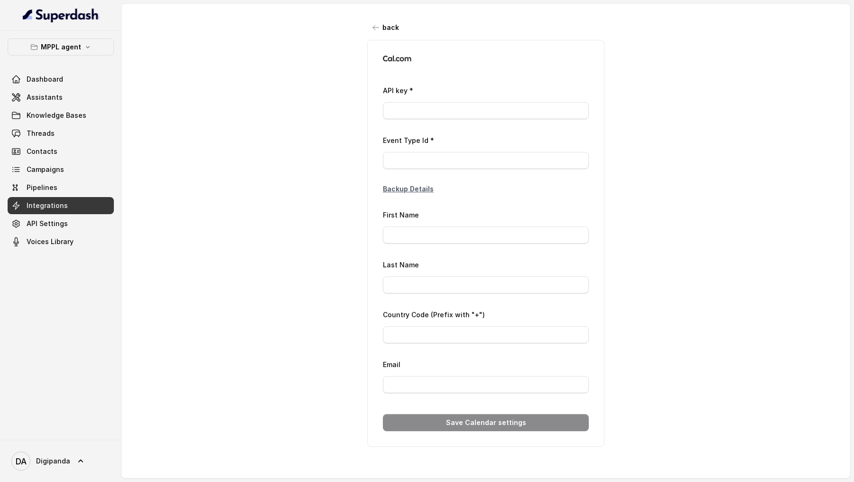
type input "ca*****d3"
type input "3058673"
type input "Laxman"
type input "Laxman Rao"
type input "+917799929903"
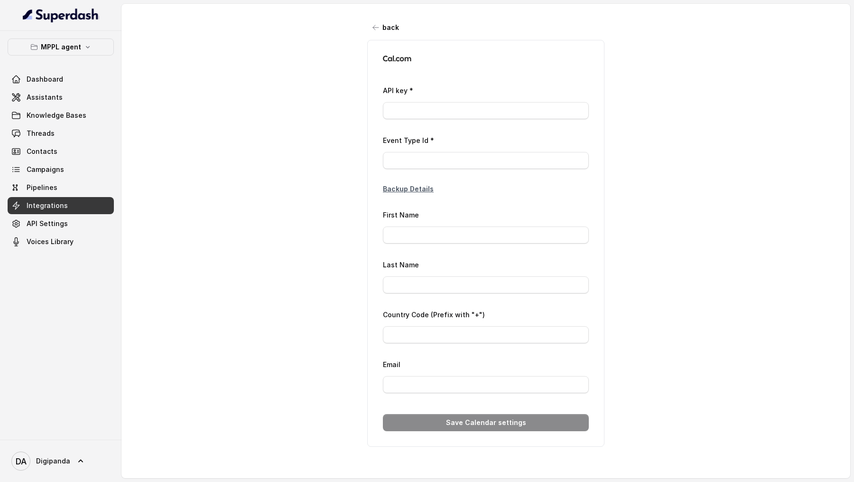
type input "Laxmanraog@magnifiqproperties.com"
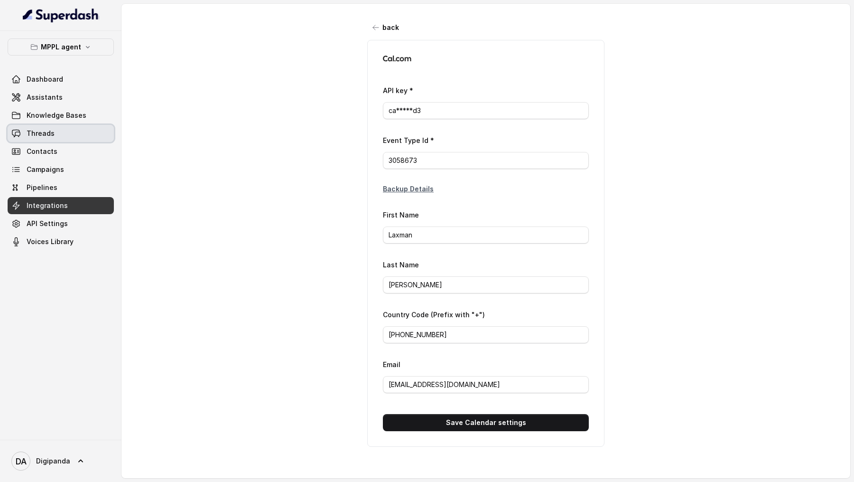
click at [52, 133] on span "Threads" at bounding box center [41, 133] width 28 height 9
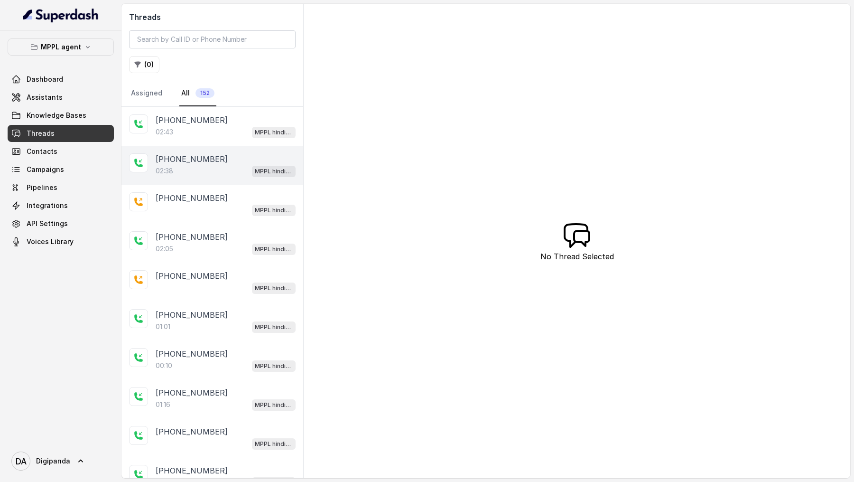
click at [207, 153] on p "+07337091123" at bounding box center [192, 158] width 72 height 11
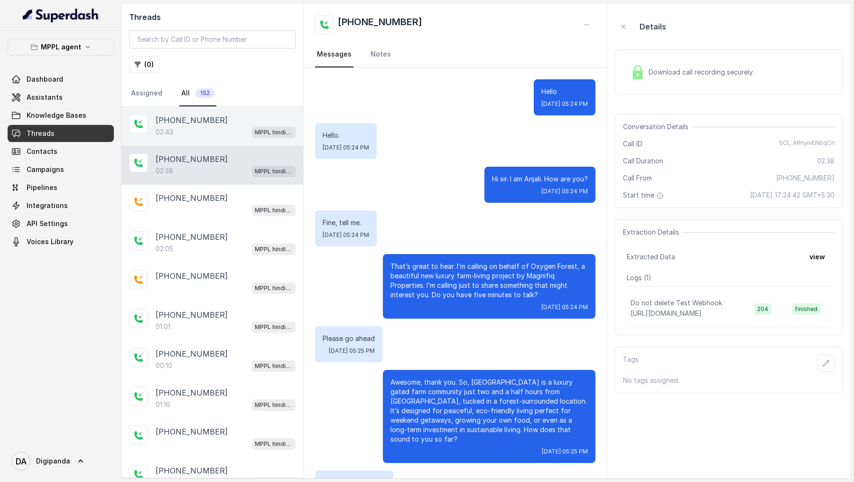
scroll to position [696, 0]
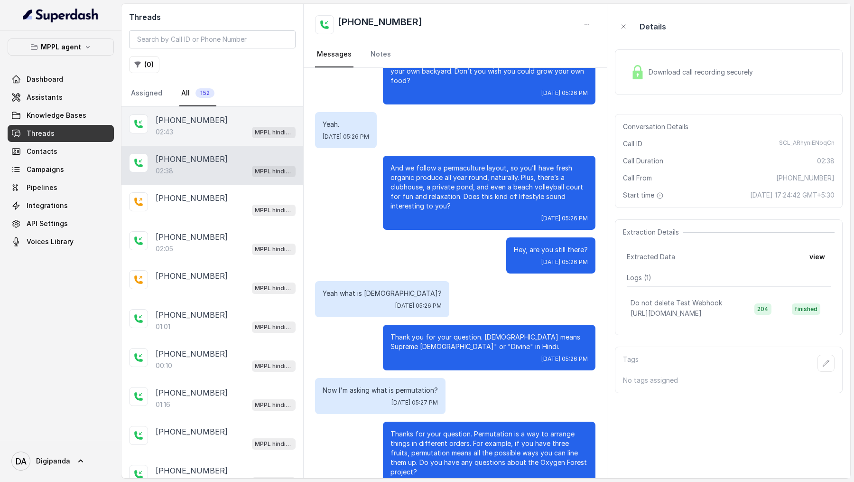
click at [212, 129] on div "02:43 MPPL hindi-english assistant" at bounding box center [226, 132] width 140 height 12
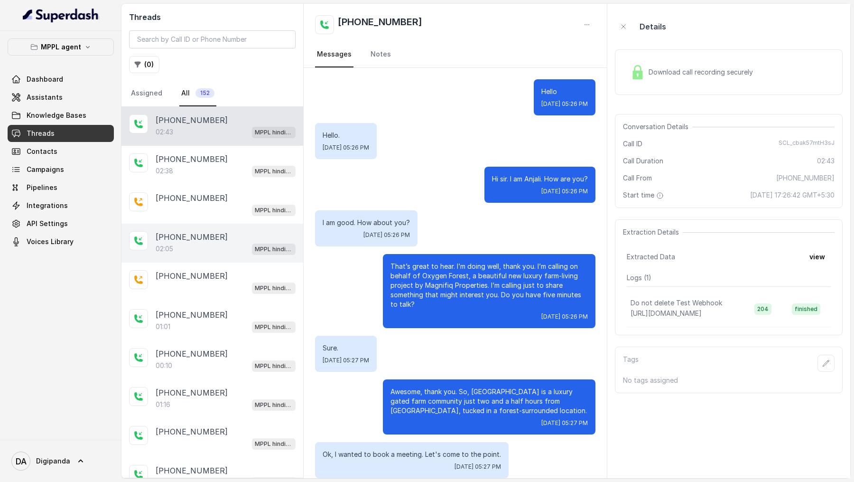
click at [190, 246] on div "02:05 MPPL hindi-english assistant" at bounding box center [226, 249] width 140 height 12
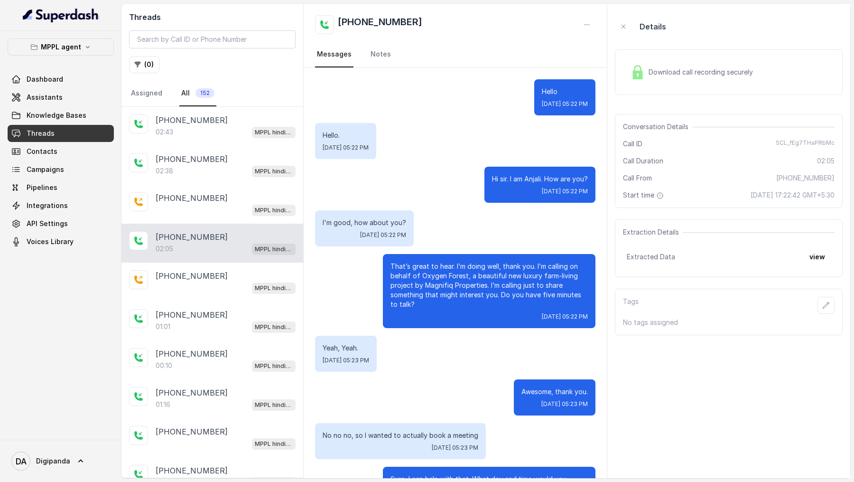
scroll to position [596, 0]
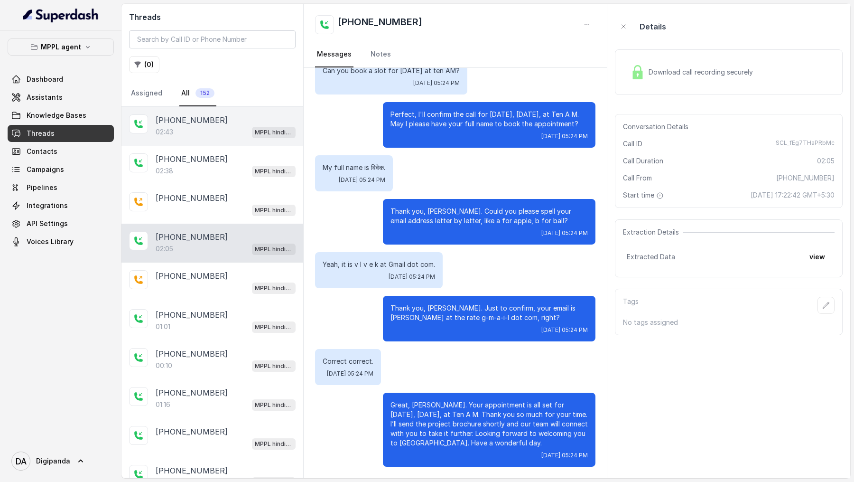
click at [228, 137] on div "+919967159549 02:43 MPPL hindi-english assistant" at bounding box center [212, 126] width 182 height 39
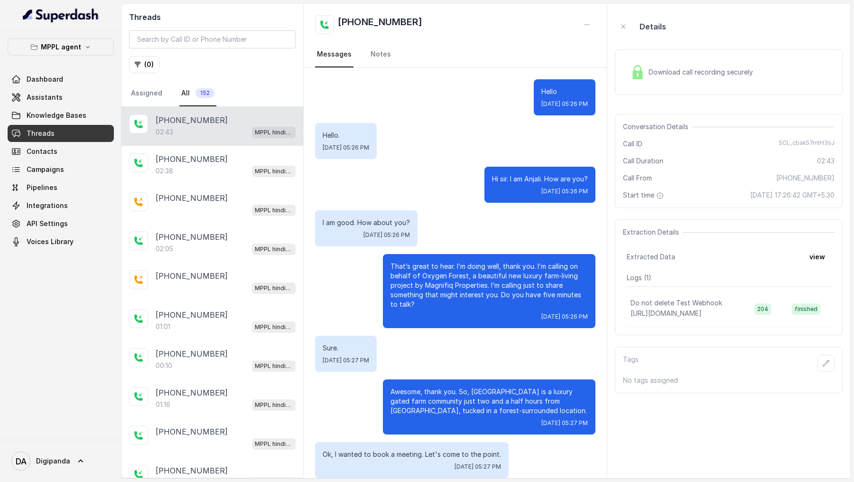
scroll to position [808, 0]
